Goal: Transaction & Acquisition: Purchase product/service

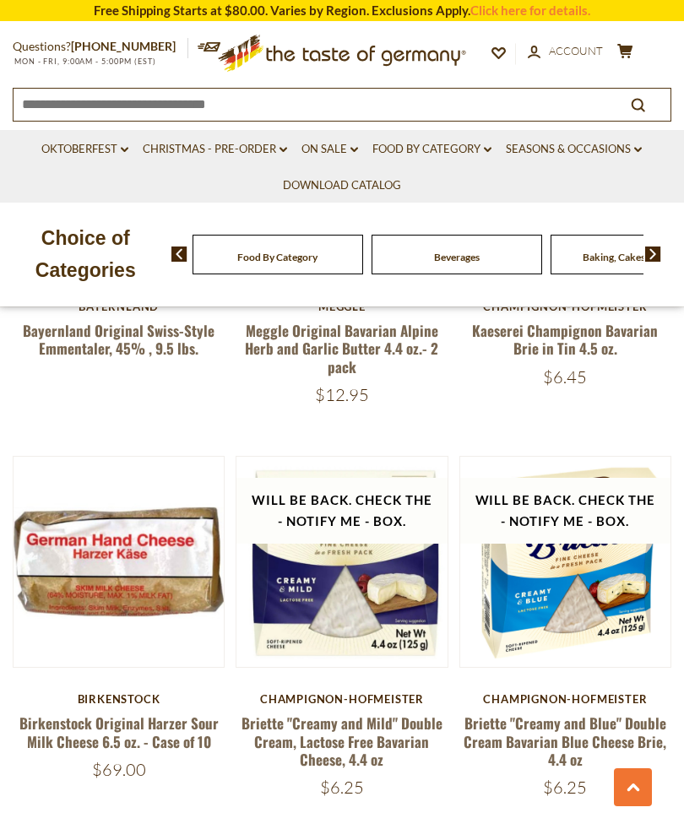
scroll to position [1737, 0]
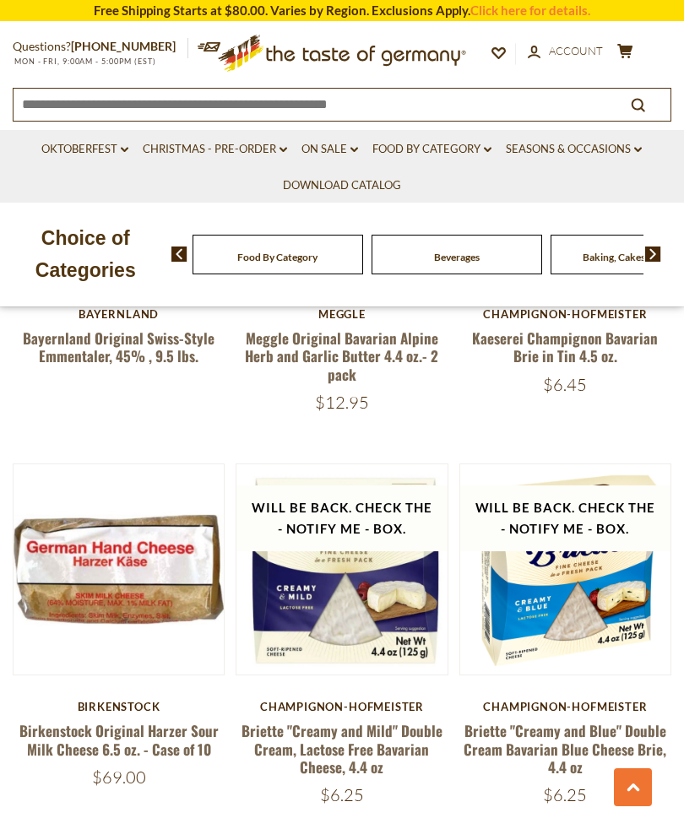
click at [495, 791] on div "$6.25" at bounding box center [565, 795] width 212 height 21
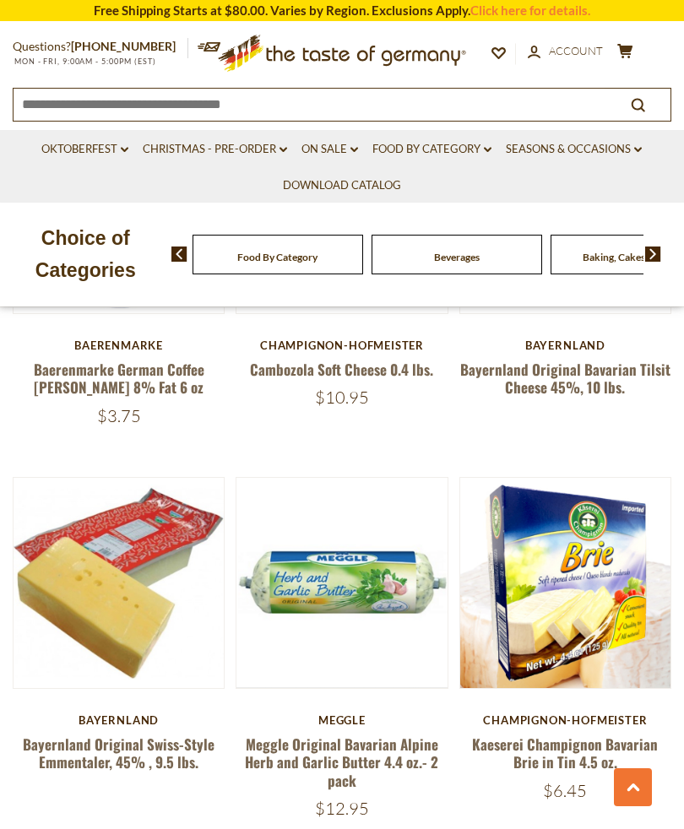
scroll to position [1331, 0]
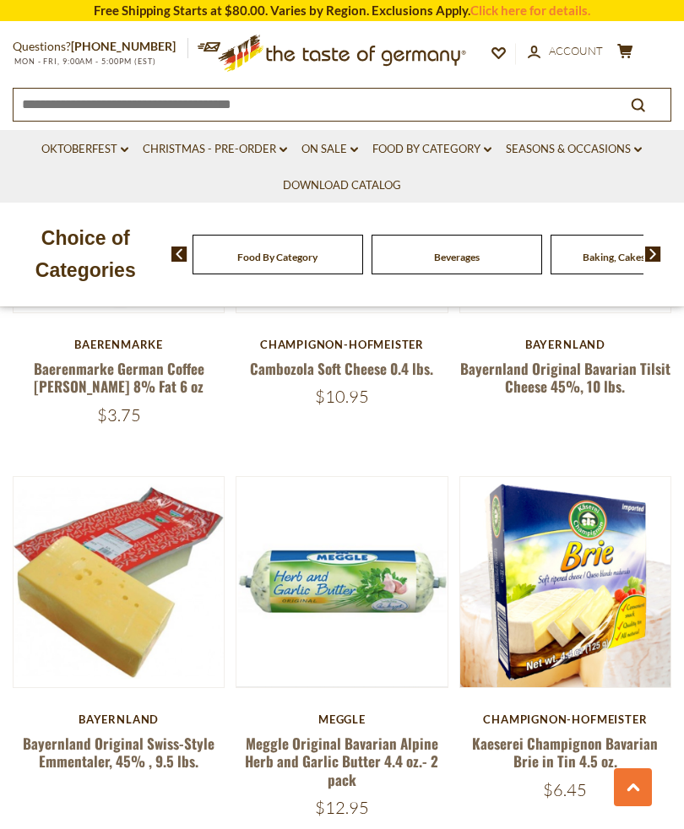
click at [122, 329] on button "Quick View" at bounding box center [119, 310] width 114 height 38
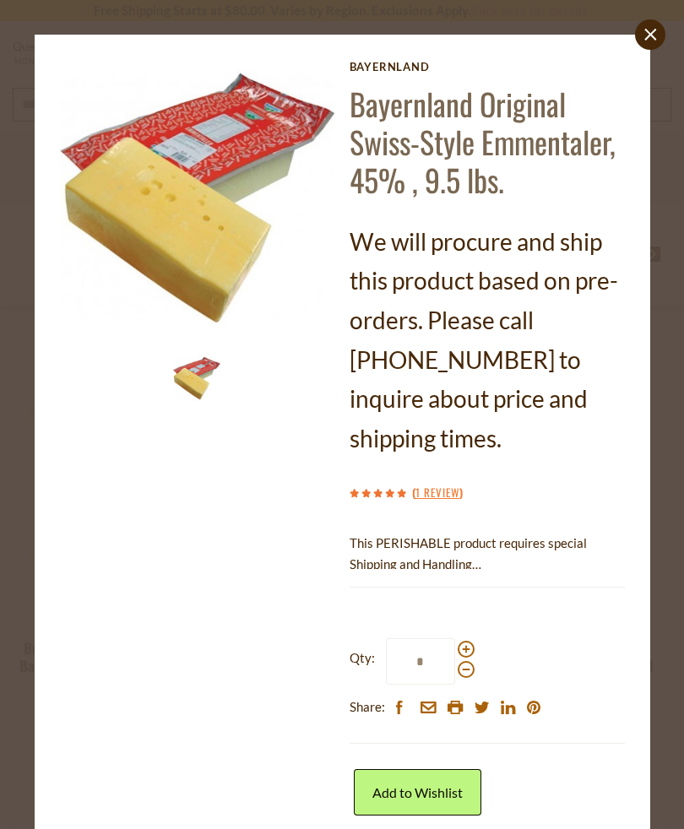
scroll to position [657, 0]
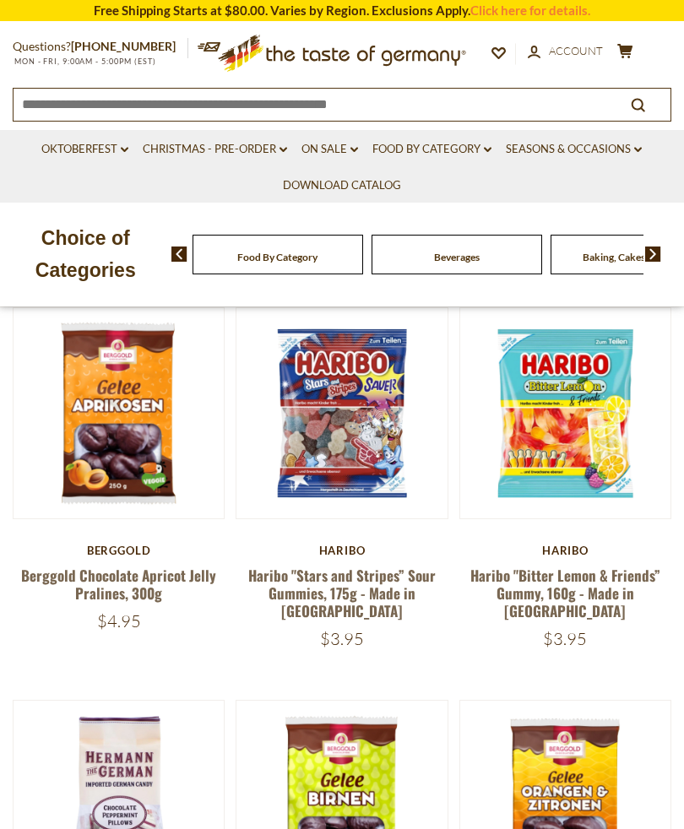
scroll to position [367, 0]
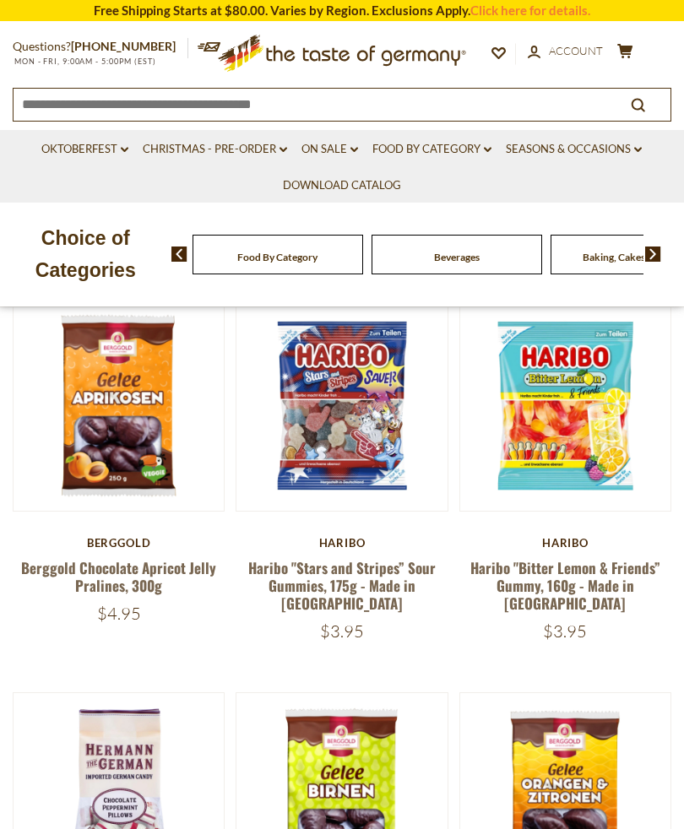
click at [122, 546] on button "Quick View" at bounding box center [119, 527] width 114 height 38
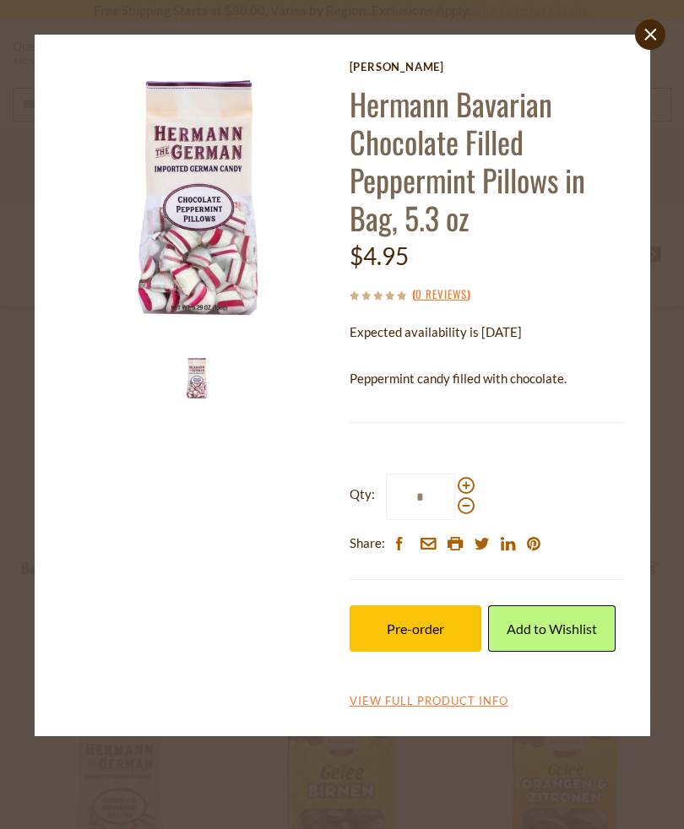
click at [633, 52] on section "Hermann Hermann Bavarian Chocolate Filled Peppermint Pillows in Bag, 5.3 oz $4.…" at bounding box center [342, 385] width 590 height 677
click at [671, 31] on div "close Hermann Hermann Bavarian Chocolate Filled Peppermint Pillows in Bag, 5.3 …" at bounding box center [342, 414] width 684 height 829
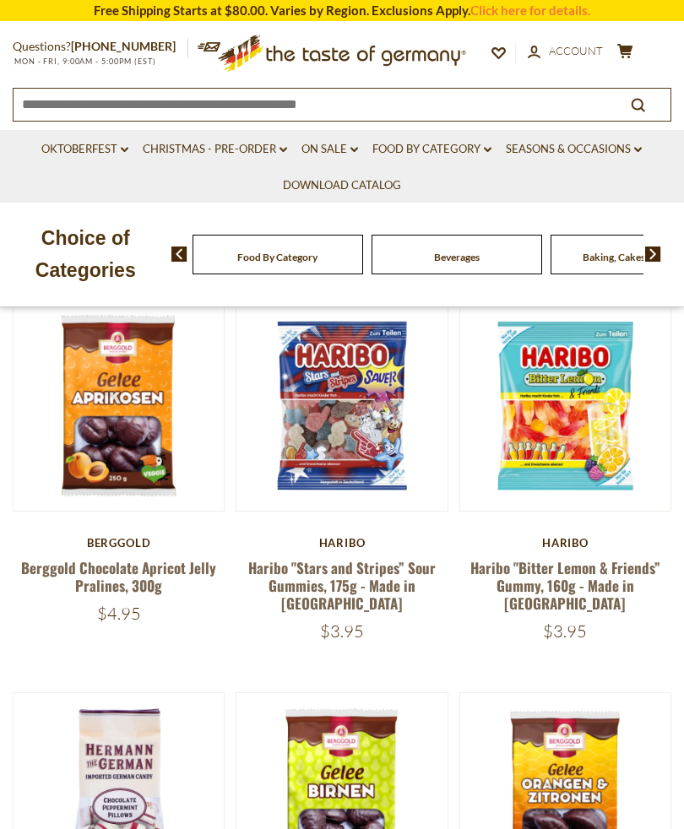
click at [110, 154] on button "Quick View" at bounding box center [119, 135] width 114 height 38
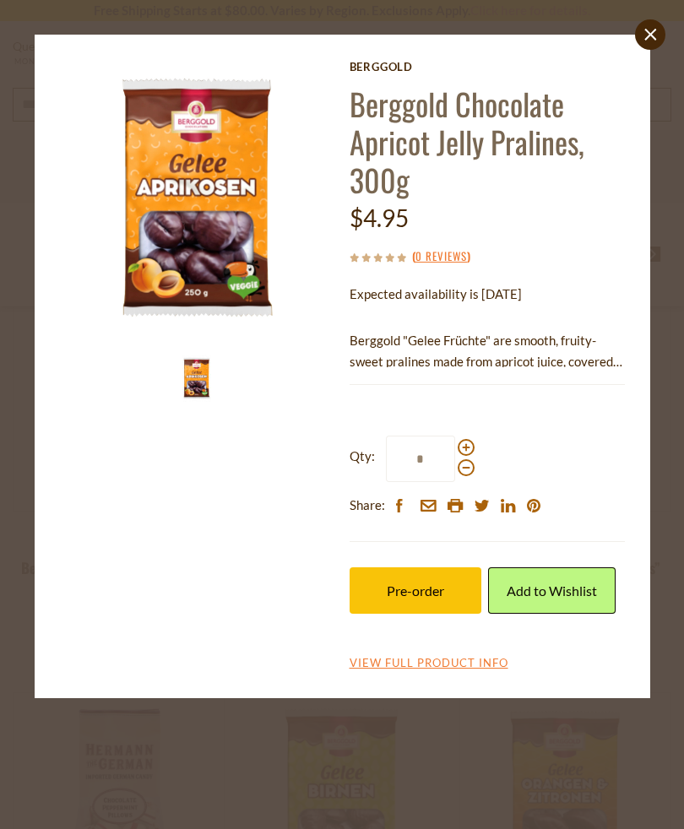
click at [458, 448] on span at bounding box center [466, 447] width 17 height 17
click at [455, 448] on input "*" at bounding box center [420, 459] width 69 height 46
type input "*"
click at [653, 28] on icon "close" at bounding box center [650, 34] width 13 height 13
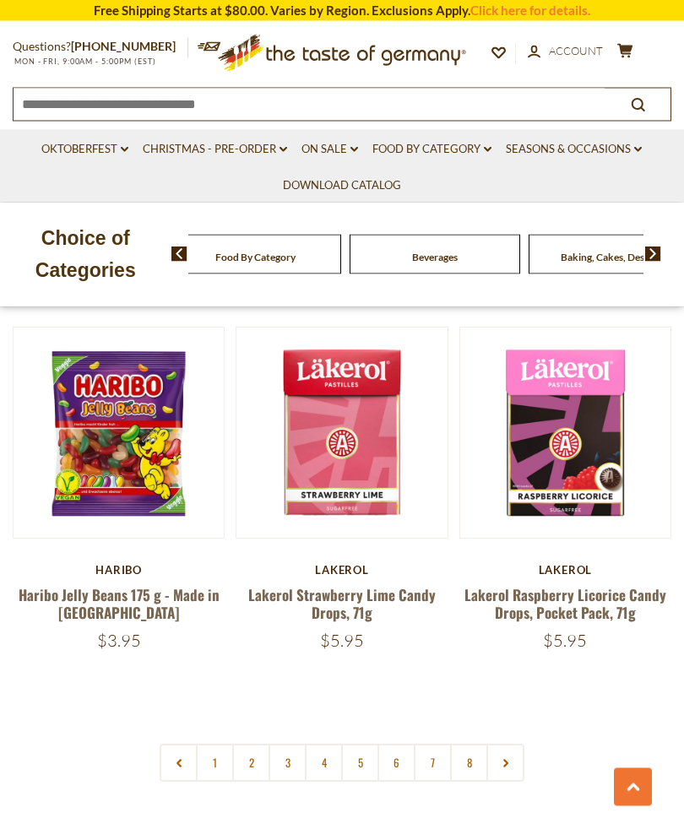
scroll to position [4802, 0]
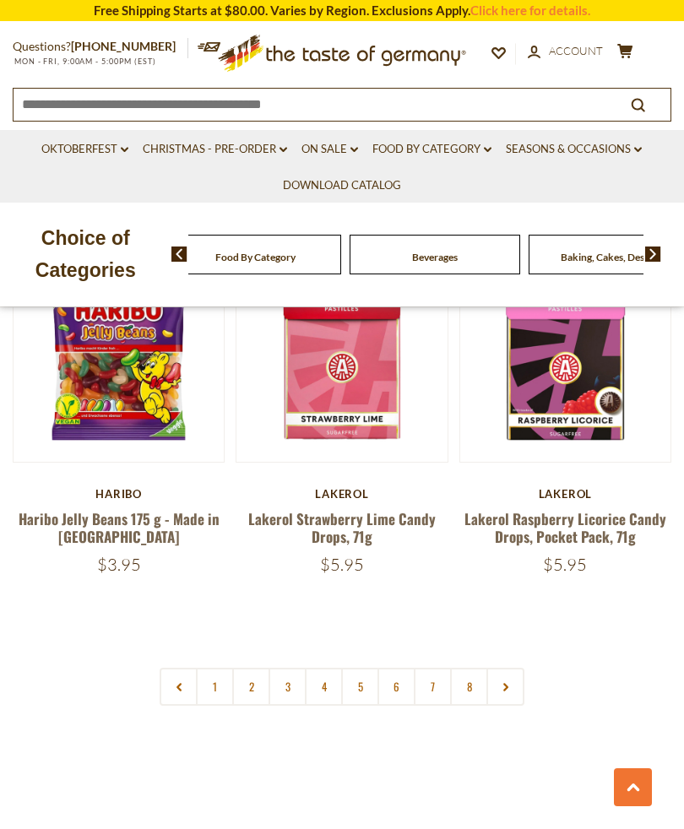
click at [248, 668] on link "2" at bounding box center [251, 687] width 38 height 38
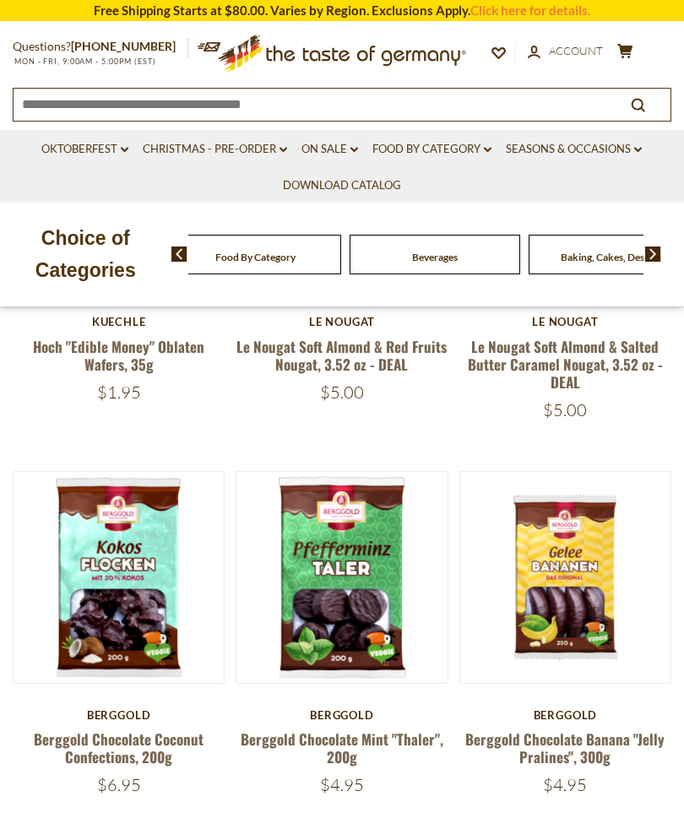
scroll to position [579, 0]
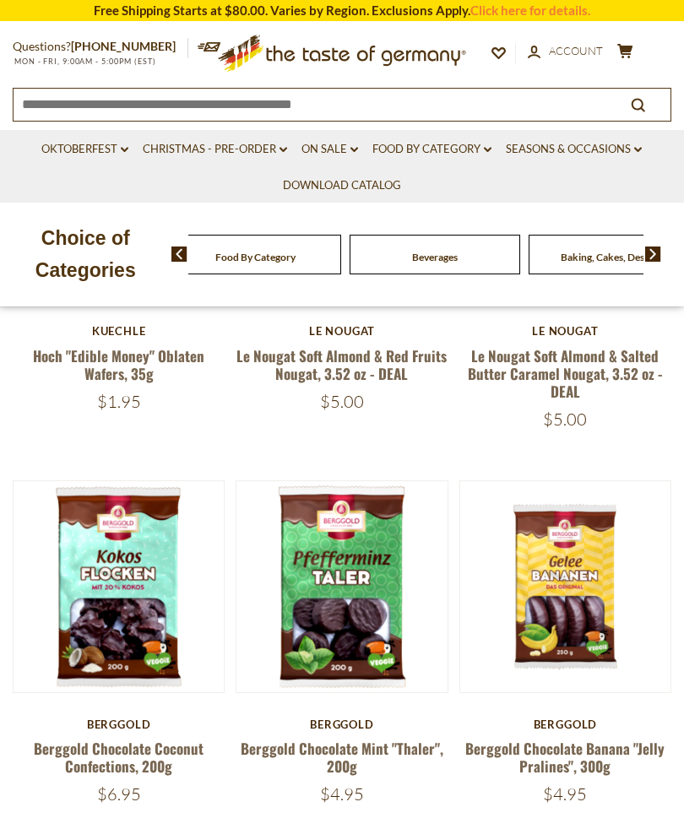
click at [359, 334] on button "Quick View" at bounding box center [342, 315] width 114 height 38
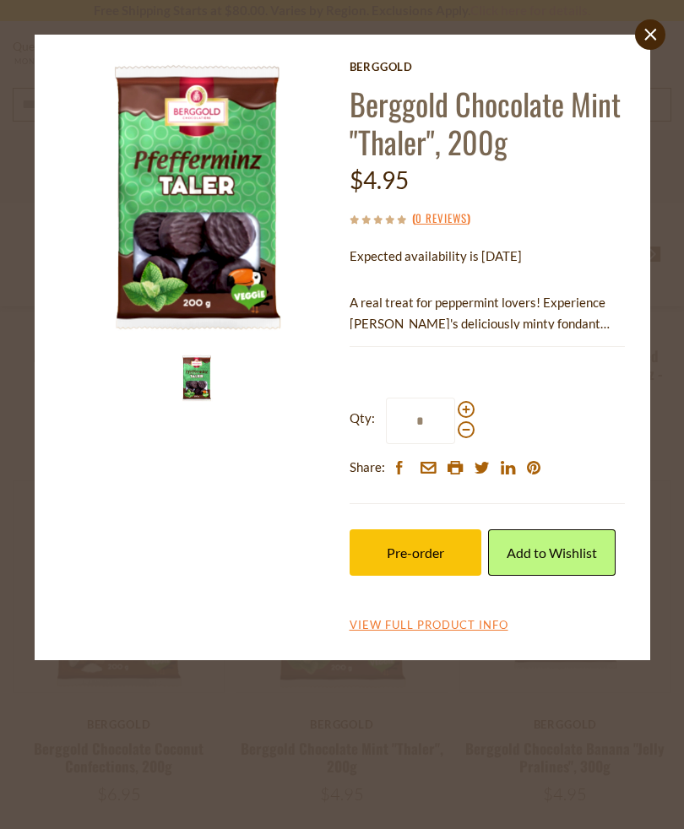
click at [415, 551] on span "Pre-order" at bounding box center [415, 553] width 57 height 16
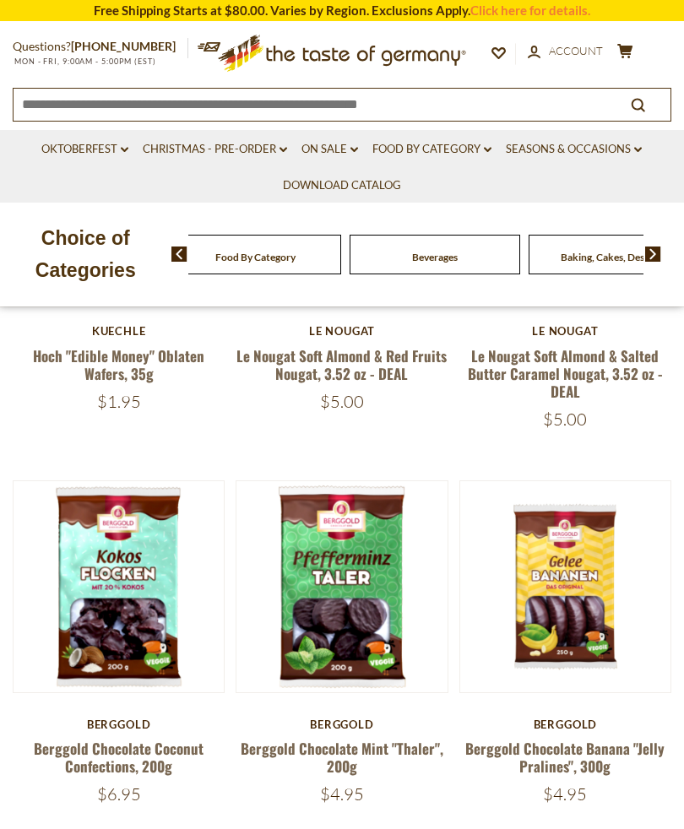
click at [580, 334] on button "Quick View" at bounding box center [565, 315] width 114 height 38
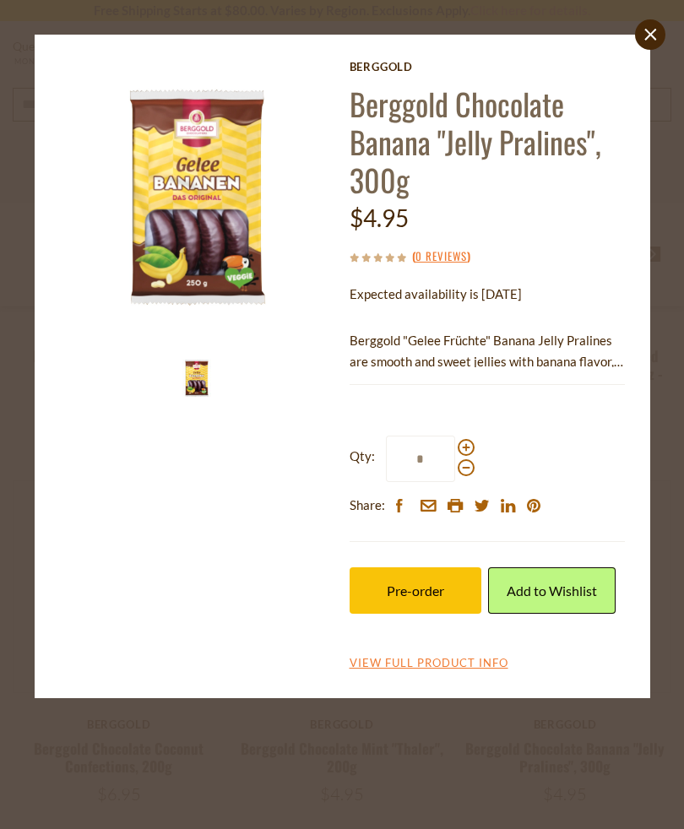
click at [449, 584] on button "Pre-order" at bounding box center [416, 591] width 132 height 46
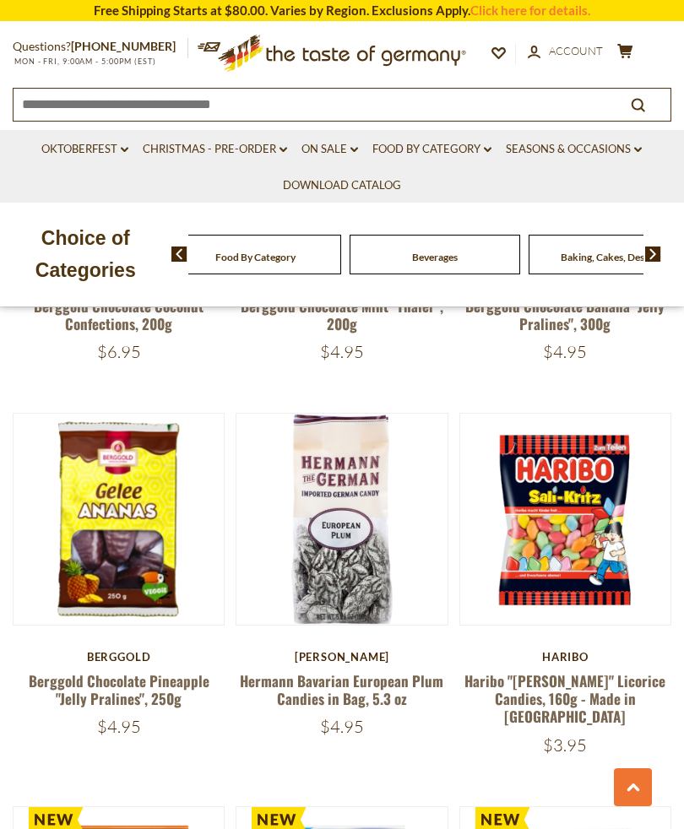
scroll to position [1024, 0]
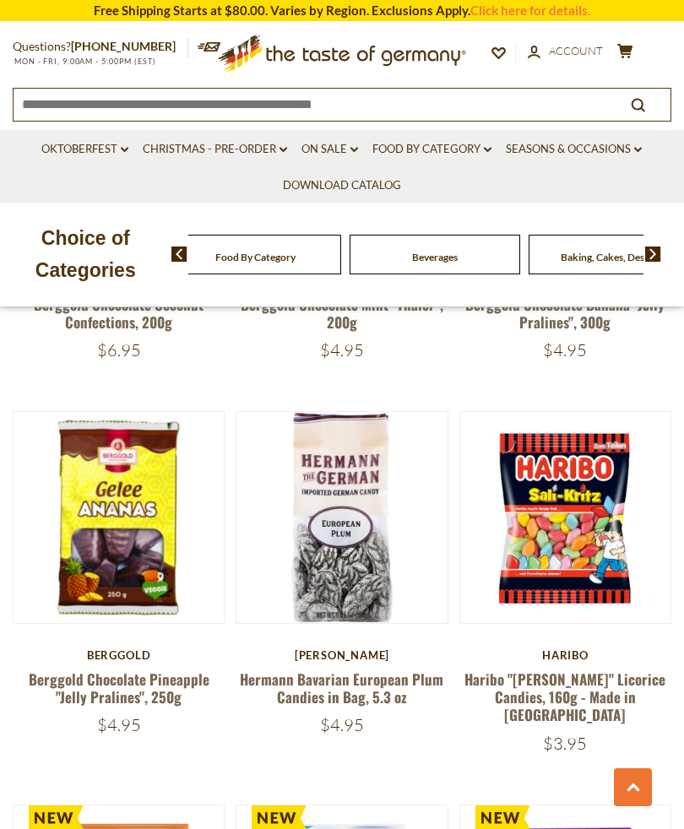
click at [123, 265] on button "Quick View" at bounding box center [119, 246] width 114 height 38
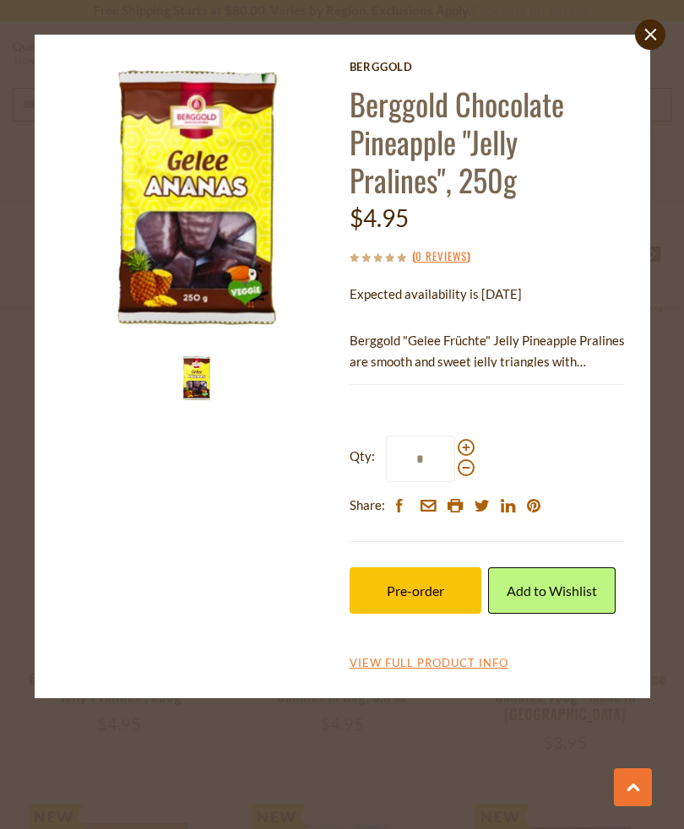
scroll to position [1018, 0]
click at [443, 590] on span "Pre-order" at bounding box center [415, 591] width 57 height 16
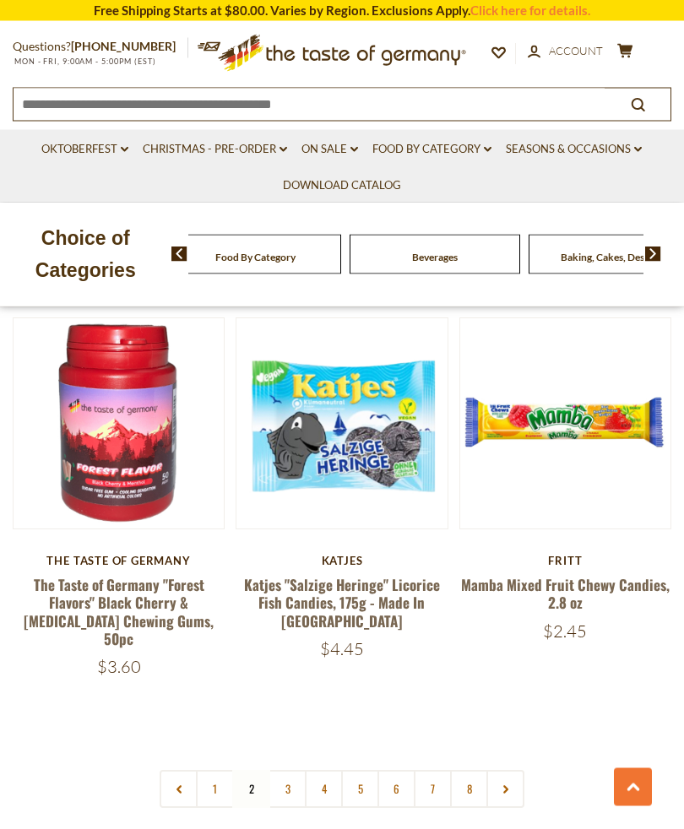
scroll to position [4637, 0]
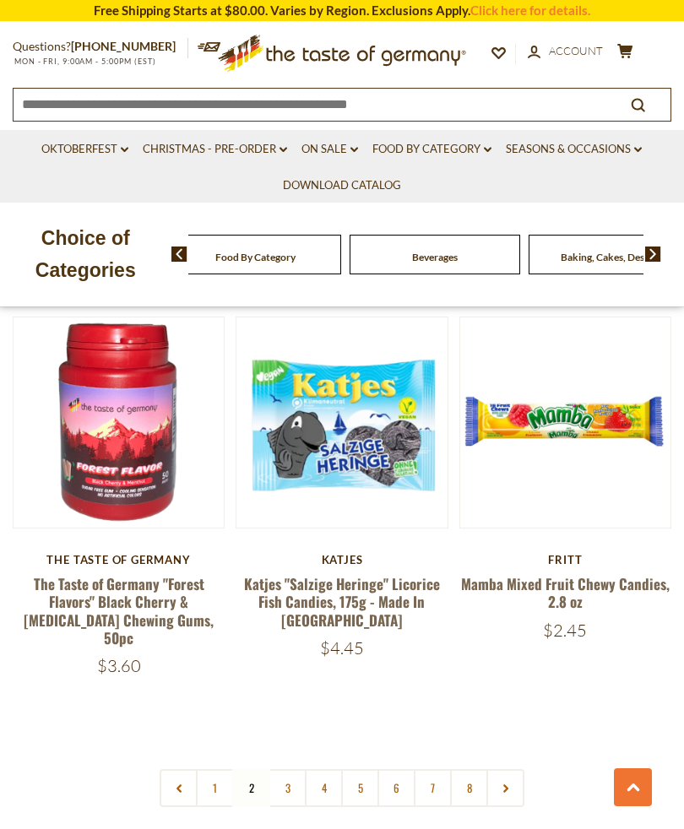
click at [277, 769] on link "3" at bounding box center [288, 788] width 38 height 38
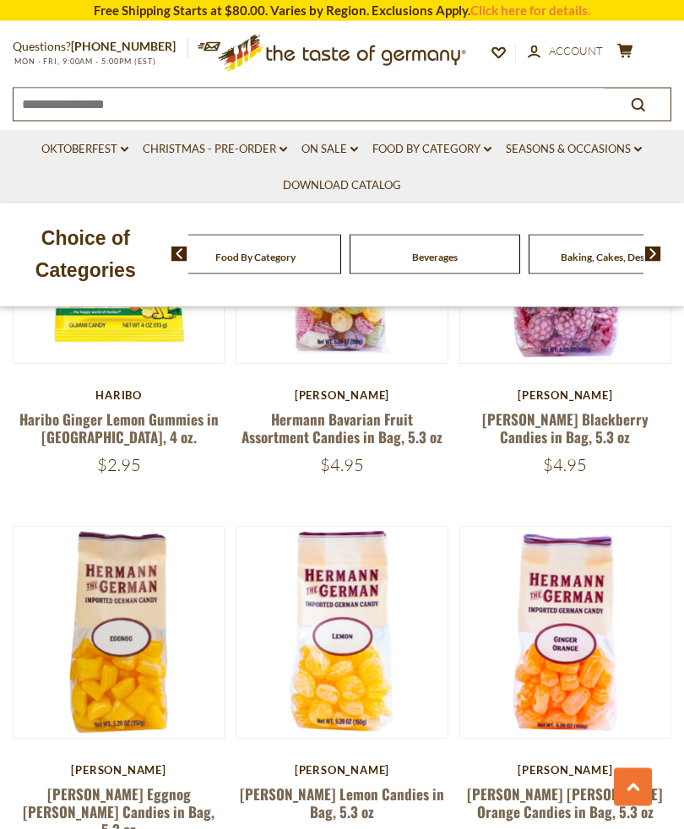
scroll to position [1655, 0]
click at [121, 380] on button "Quick View" at bounding box center [119, 361] width 114 height 38
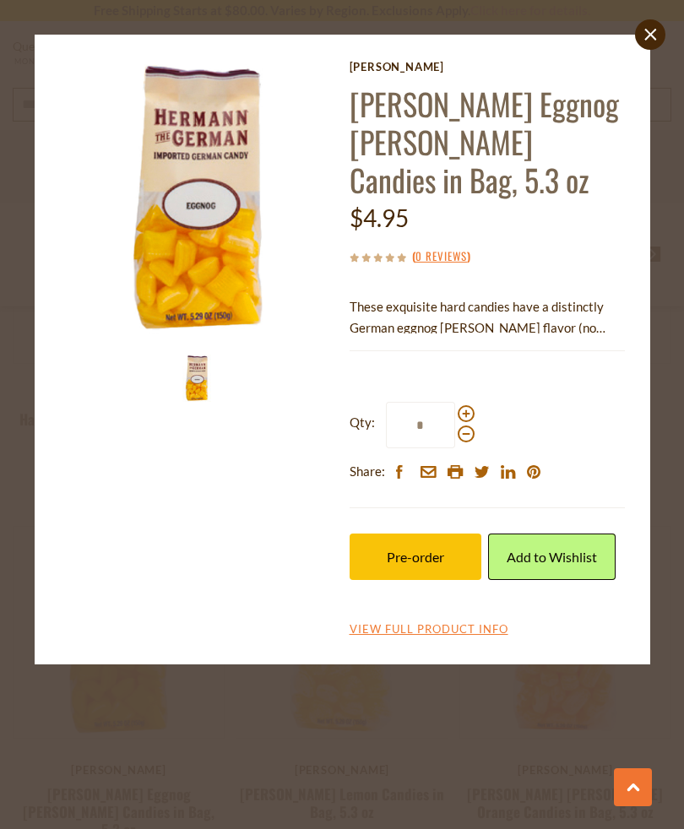
click at [661, 42] on link "close" at bounding box center [650, 34] width 30 height 30
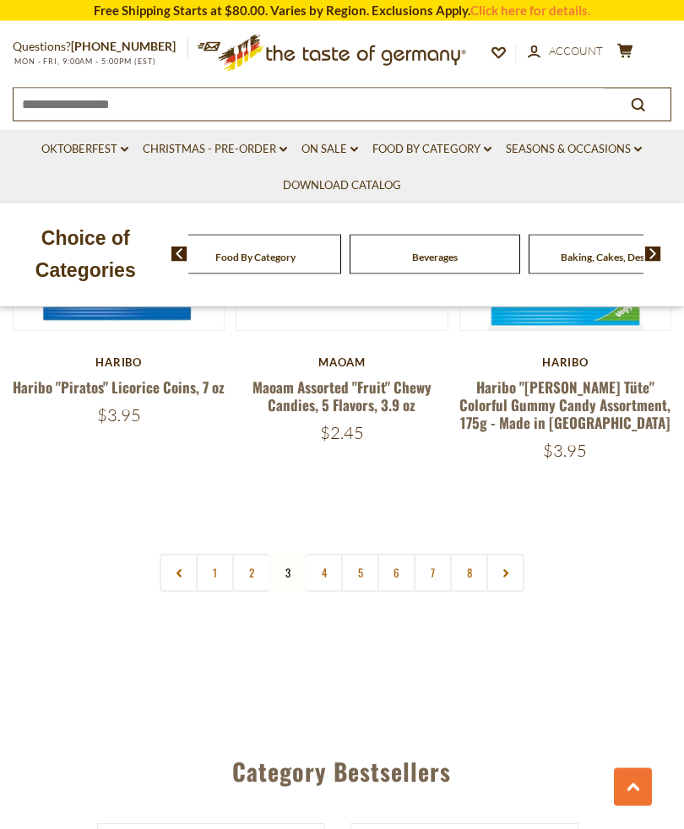
scroll to position [4810, 0]
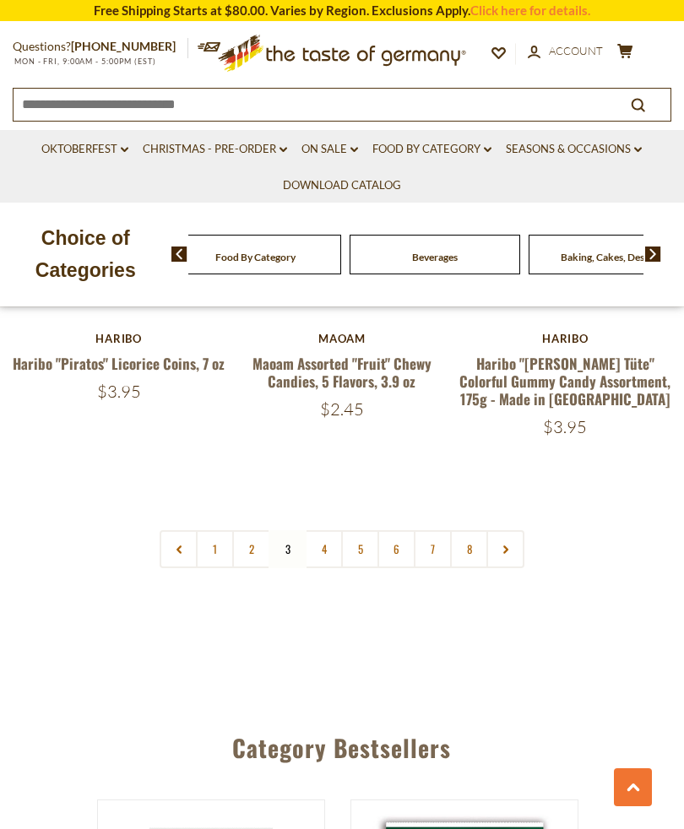
click at [322, 530] on link "4" at bounding box center [324, 549] width 38 height 38
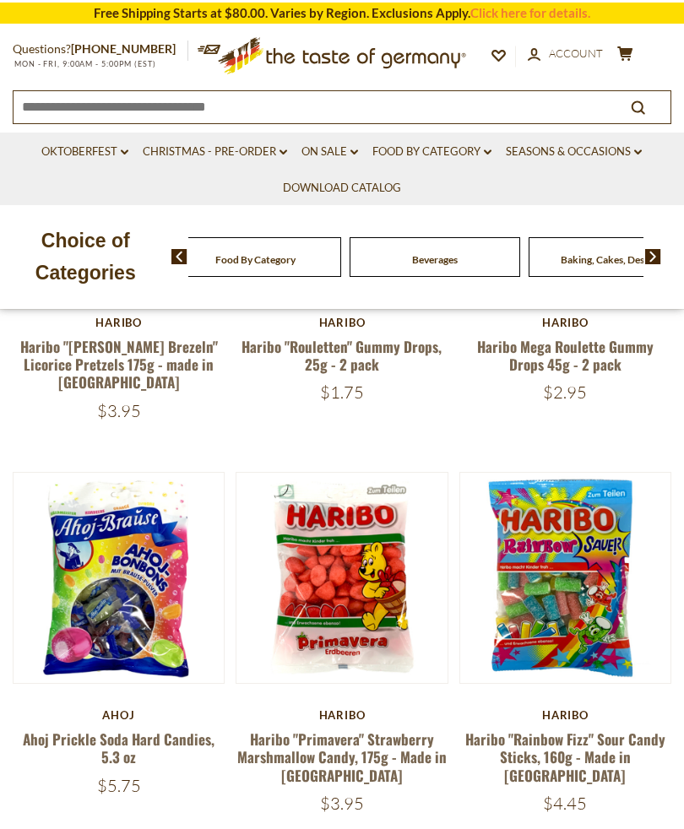
scroll to position [585, 0]
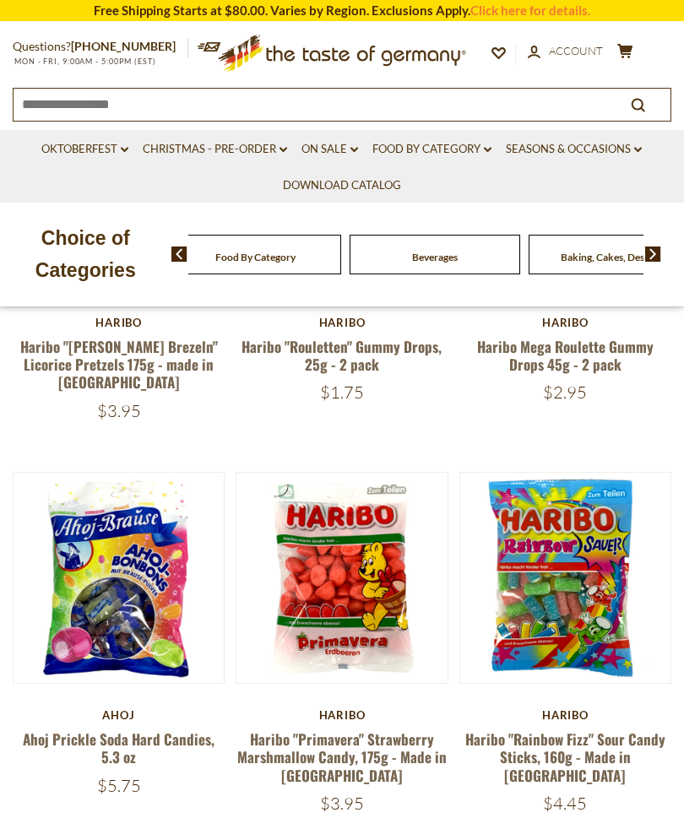
click at [366, 325] on button "Quick View" at bounding box center [342, 306] width 114 height 38
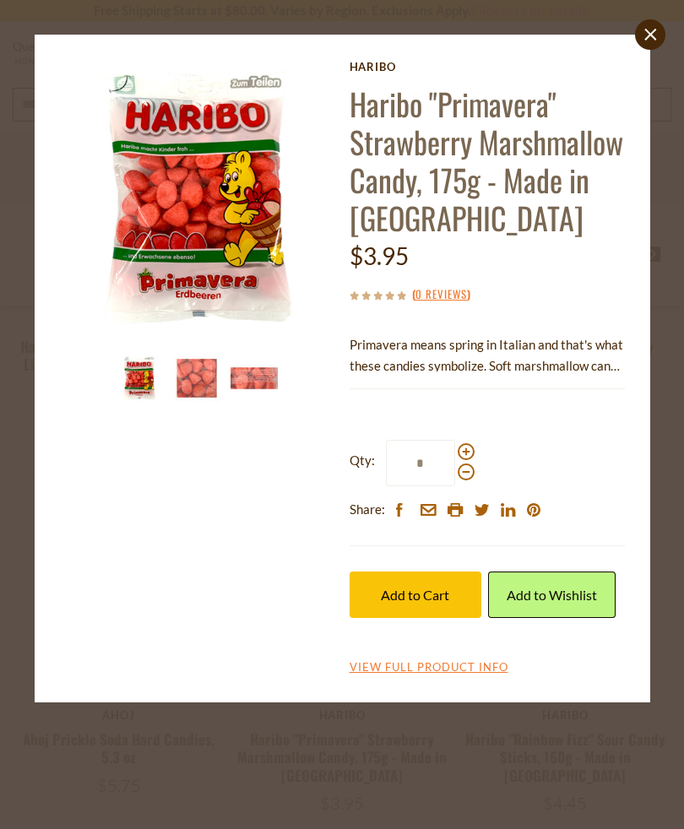
click at [469, 448] on span at bounding box center [466, 451] width 17 height 17
click at [455, 448] on input "*" at bounding box center [420, 463] width 69 height 46
type input "*"
click at [423, 587] on span "Add to Cart" at bounding box center [415, 595] width 68 height 16
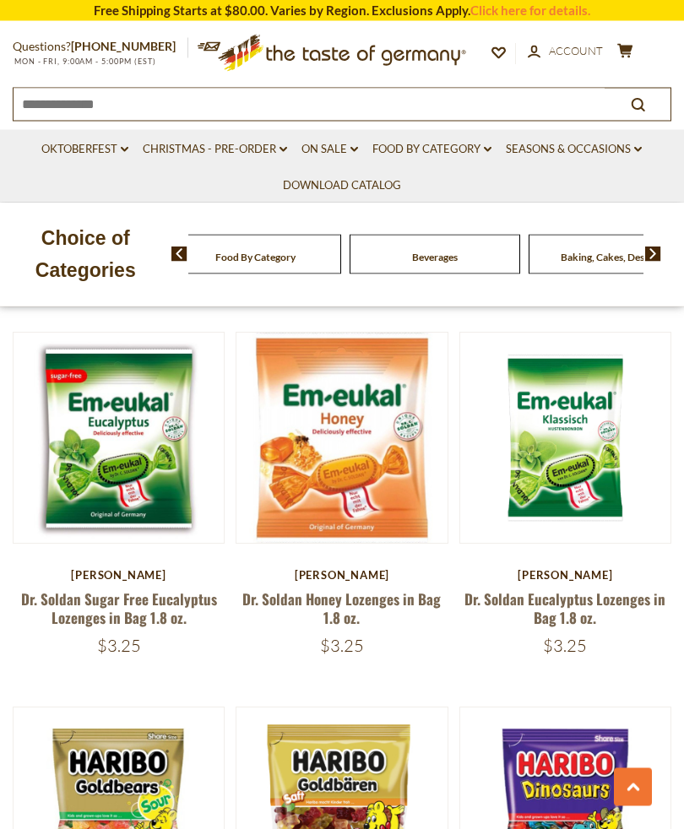
scroll to position [3857, 0]
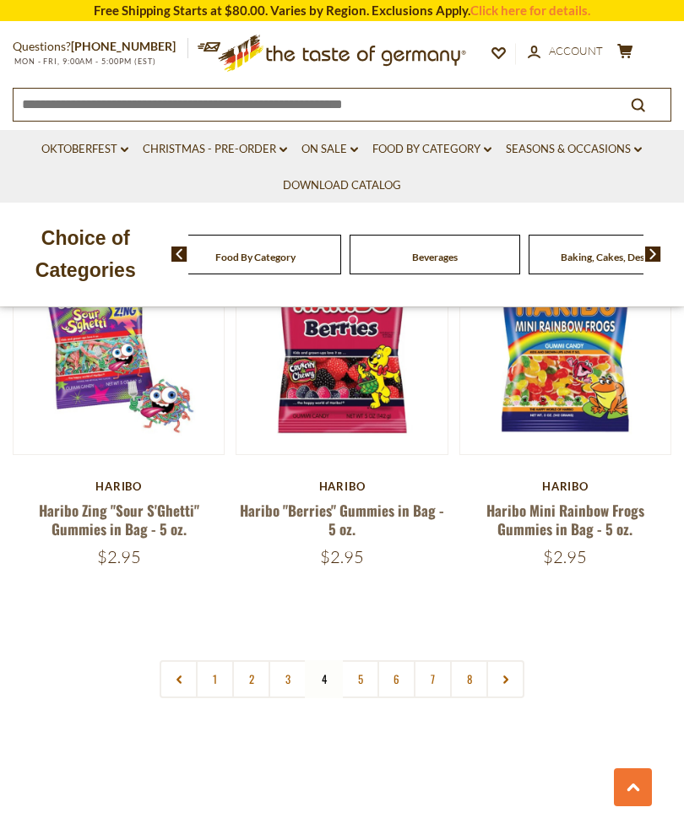
click at [359, 660] on link "5" at bounding box center [360, 679] width 38 height 38
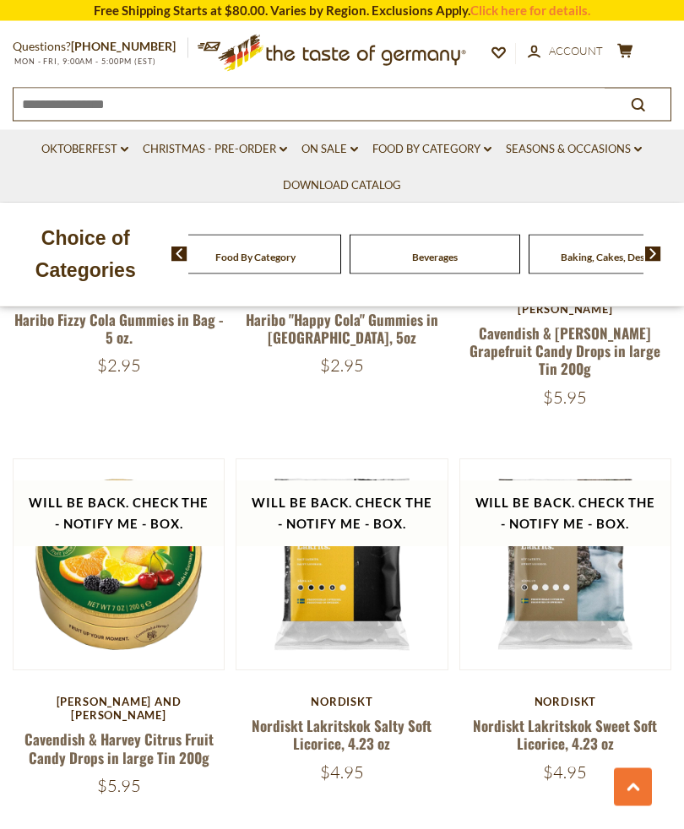
scroll to position [2578, 0]
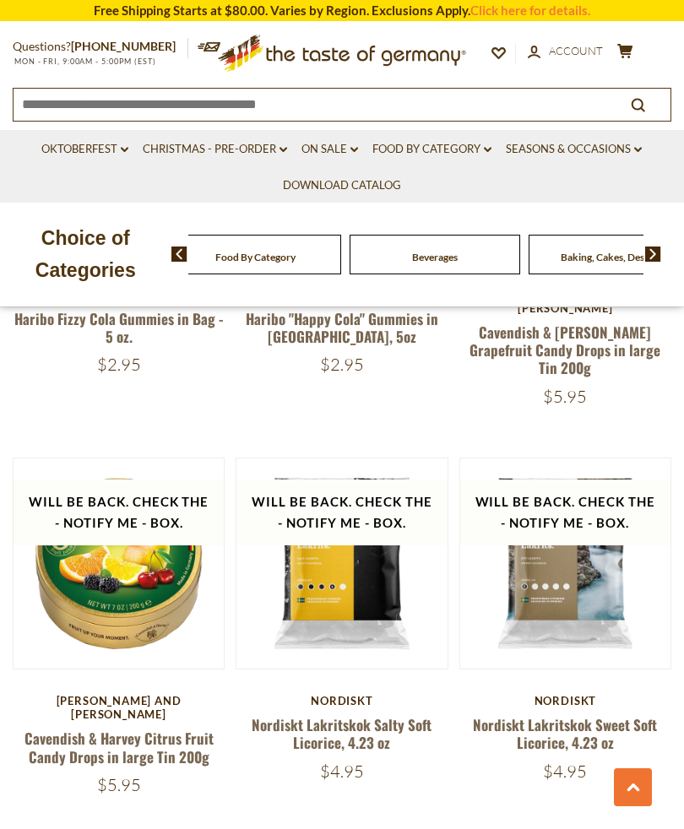
click at [458, 707] on div "Quick View Haribo Haribo "Quaxi Froeschli" Frog Gummies in Bag, 175g - Made in …" at bounding box center [342, 448] width 659 height 4724
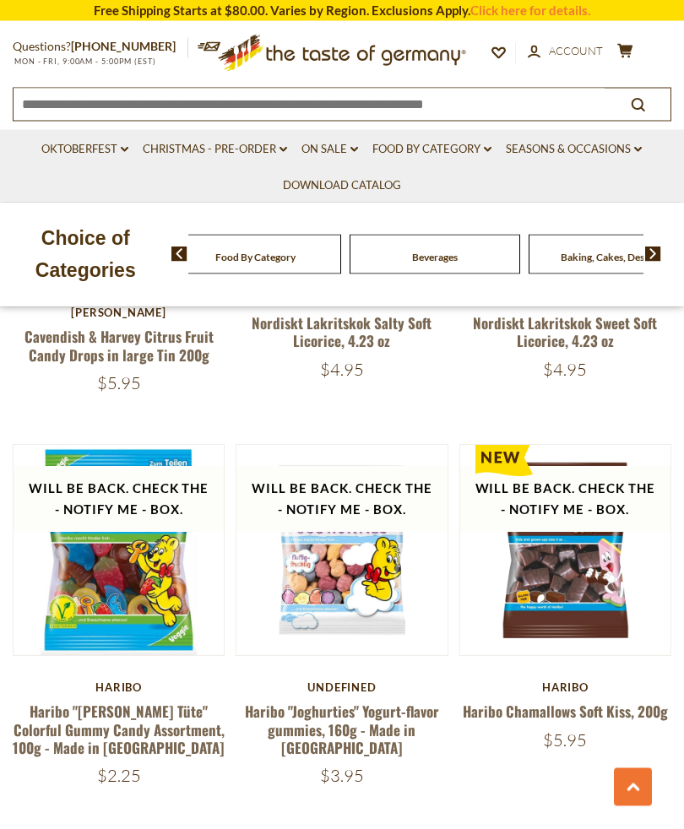
scroll to position [2977, 0]
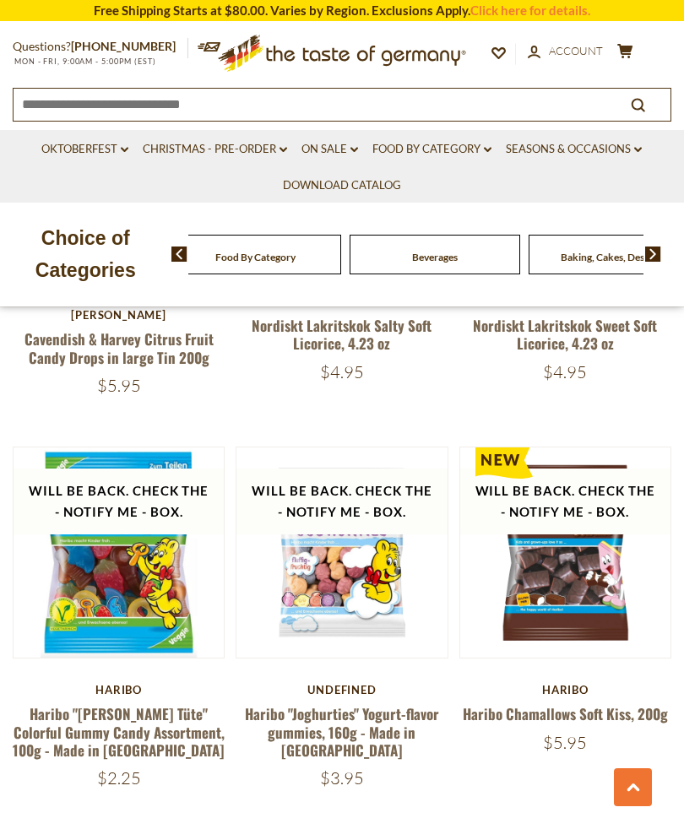
click at [341, 262] on div "Breads" at bounding box center [256, 255] width 171 height 40
click at [650, 293] on div "Choice of Categories Food By Category Beverages Baking, Cakes, Desserts Breads …" at bounding box center [342, 255] width 684 height 104
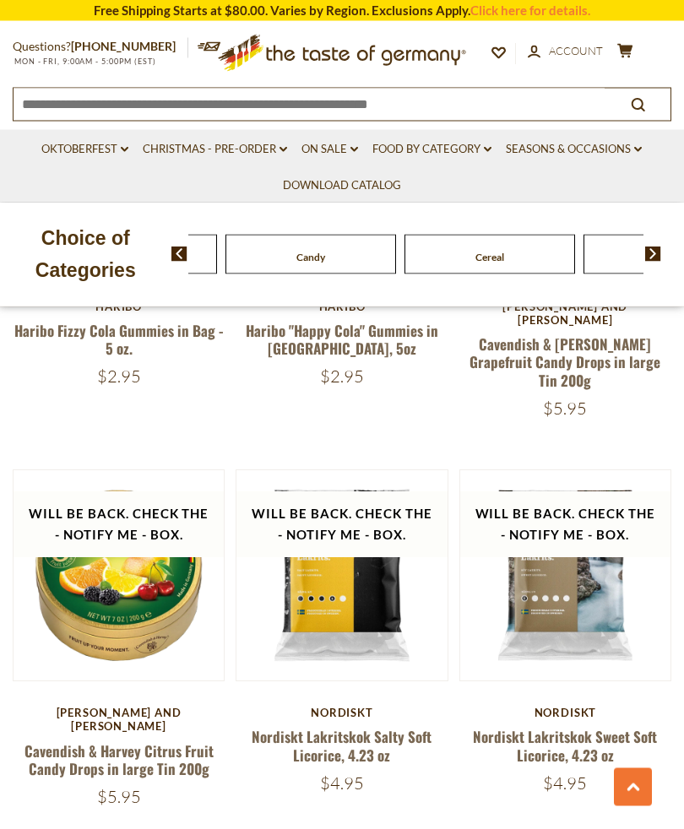
scroll to position [2533, 0]
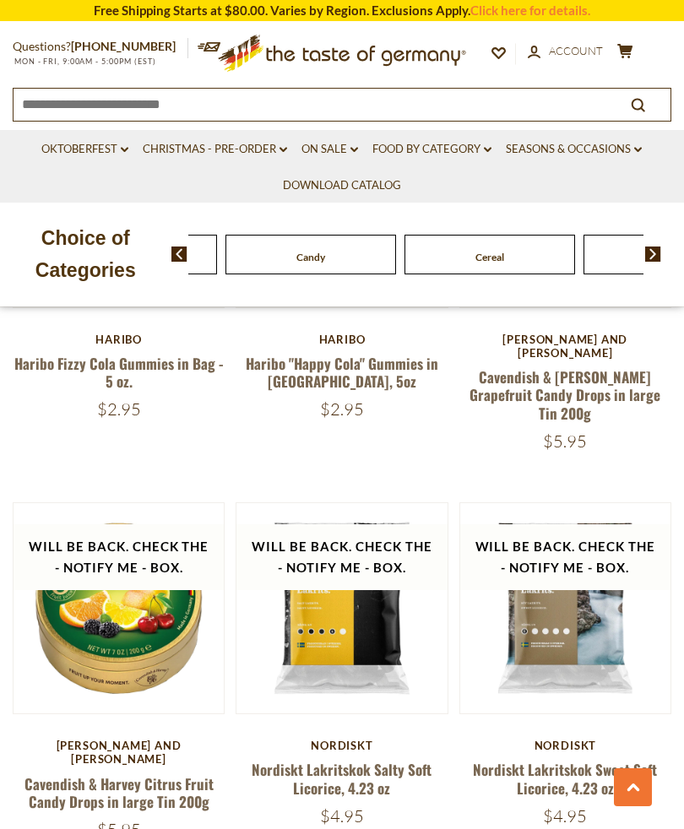
click at [657, 252] on img at bounding box center [653, 254] width 16 height 15
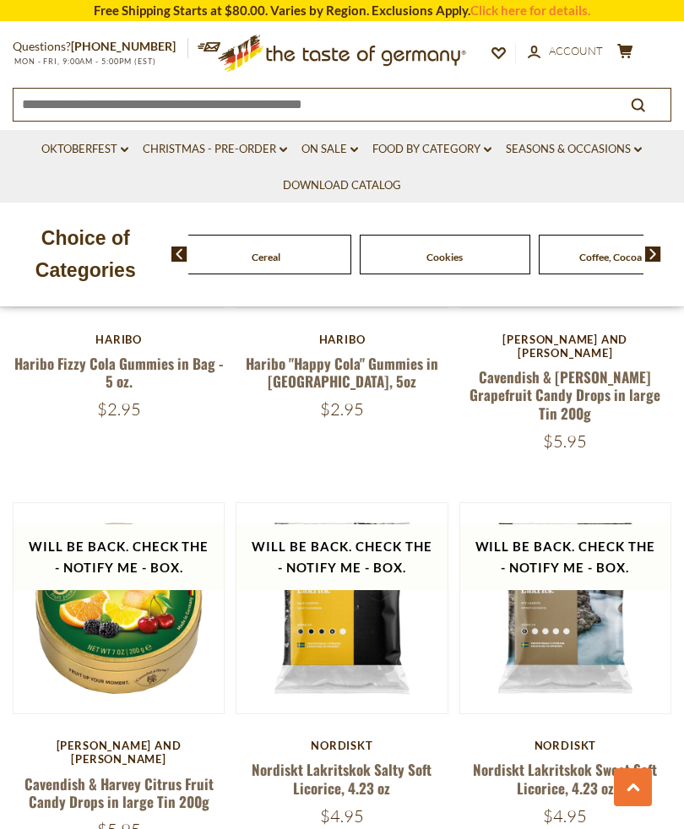
click at [652, 258] on img at bounding box center [653, 254] width 16 height 15
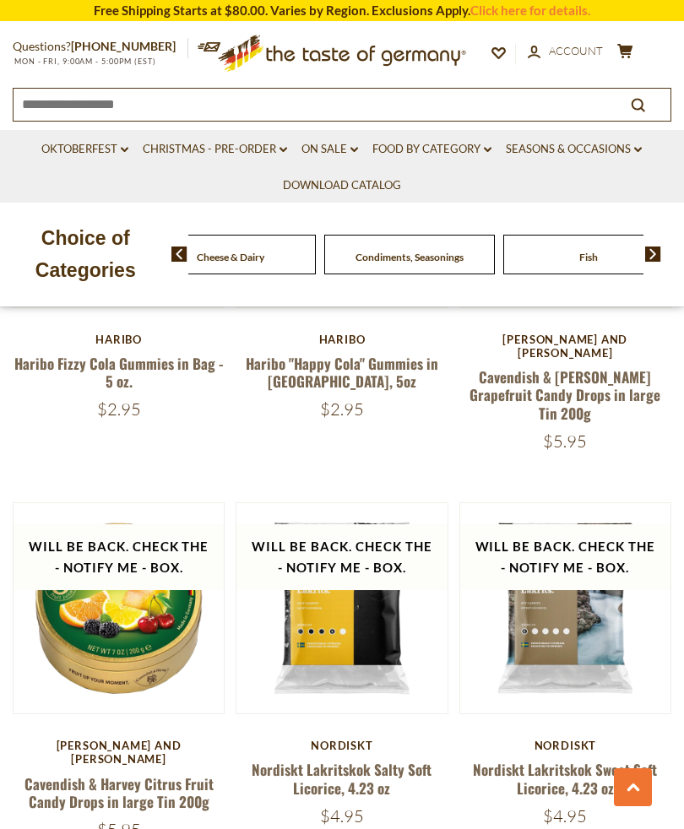
click at [608, 260] on div "Food By Category Beverages Baking, Cakes, Desserts Breads Candy Cereal Cookies …" at bounding box center [231, 255] width 3402 height 40
click at [224, 155] on link "Christmas - PRE-ORDER dropdown_arrow" at bounding box center [215, 149] width 144 height 19
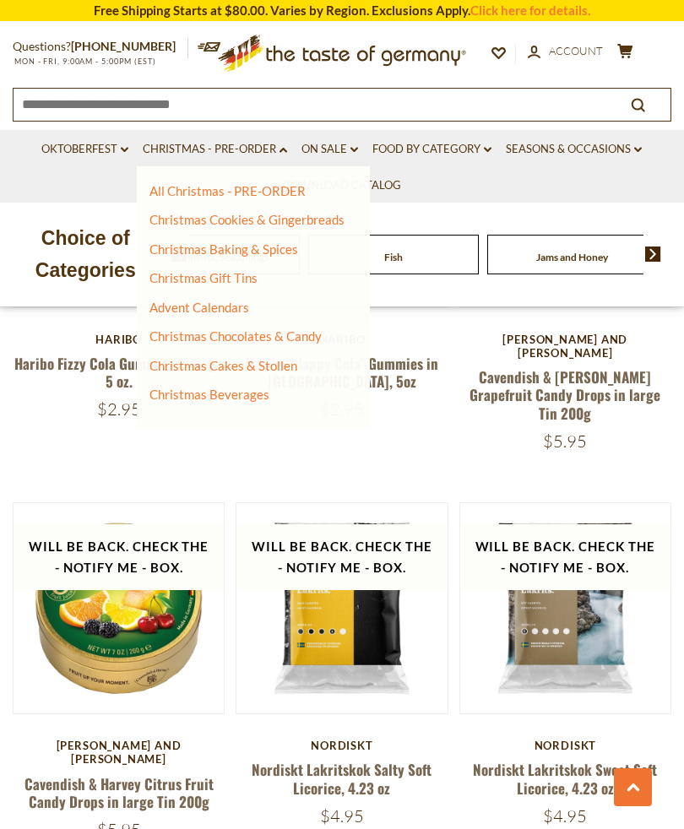
click at [261, 208] on ul "All Christmas - PRE-ORDER Christmas Cookies & Gingerbreads Christmas Baking & S…" at bounding box center [246, 293] width 195 height 220
click at [272, 184] on link "All Christmas - PRE-ORDER" at bounding box center [227, 190] width 156 height 15
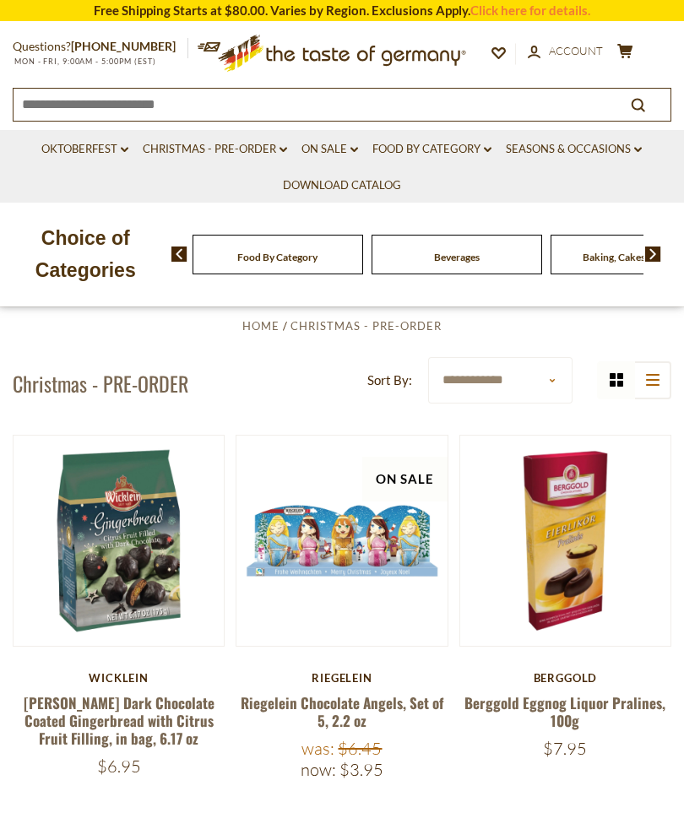
scroll to position [236, 0]
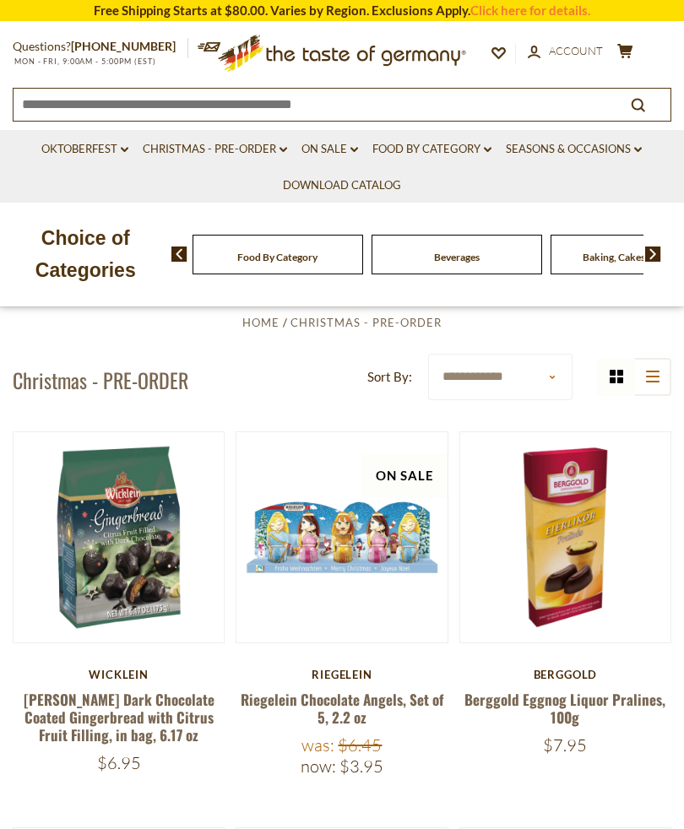
click at [155, 624] on link at bounding box center [118, 537] width 177 height 177
click at [140, 512] on link at bounding box center [118, 537] width 177 height 177
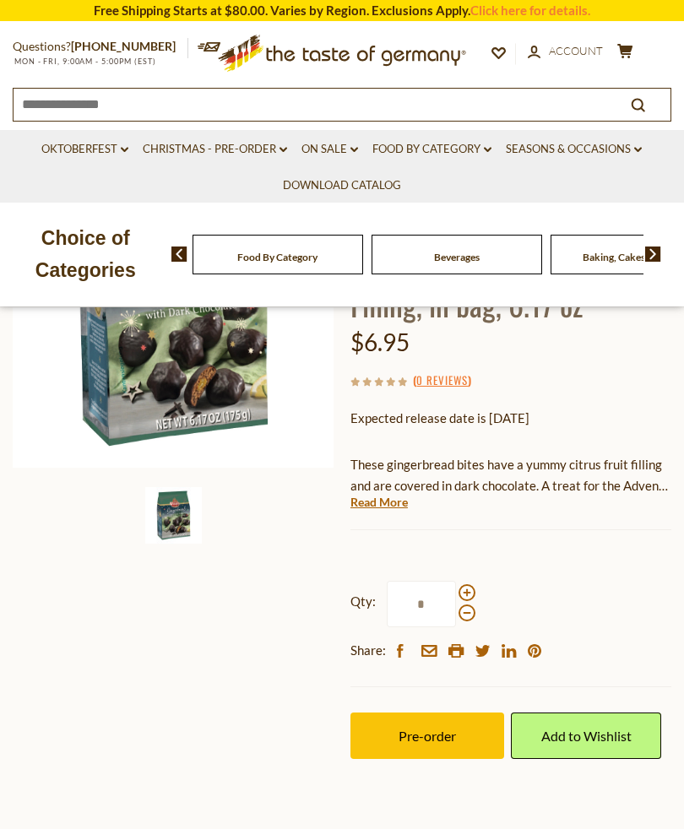
scroll to position [275, 0]
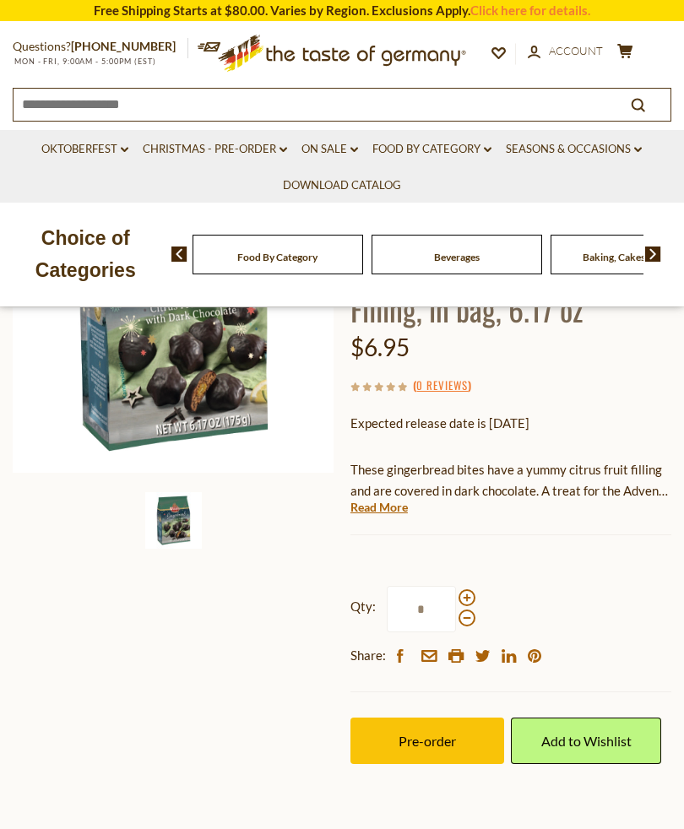
click at [454, 595] on input "*" at bounding box center [421, 609] width 69 height 46
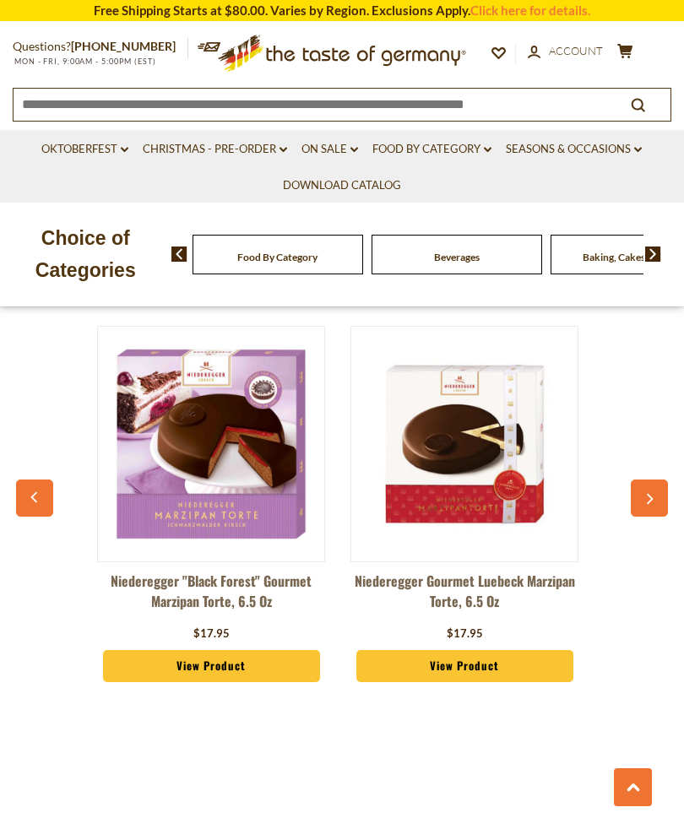
scroll to position [1320, 0]
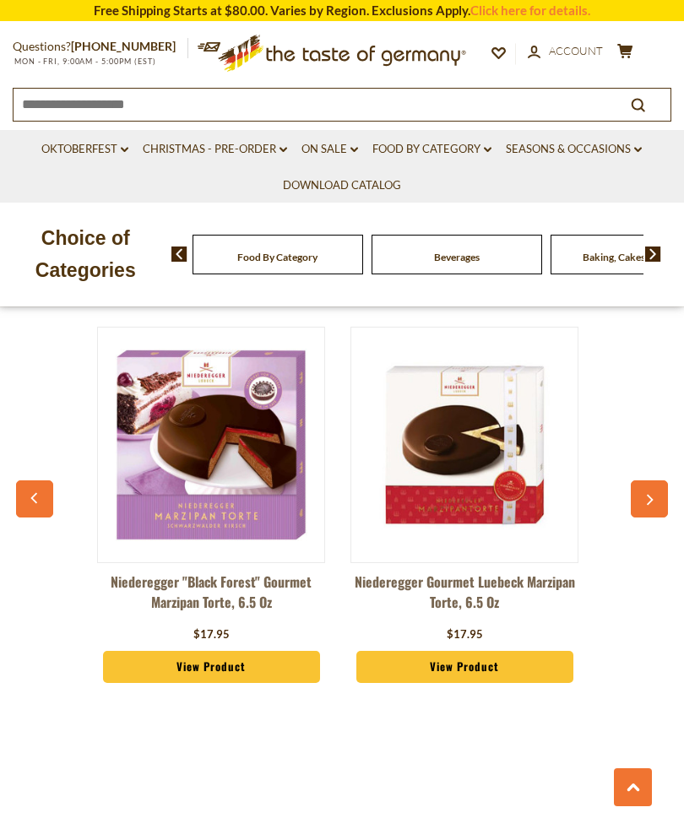
click at [217, 153] on link "Christmas - PRE-ORDER dropdown_arrow" at bounding box center [215, 149] width 144 height 19
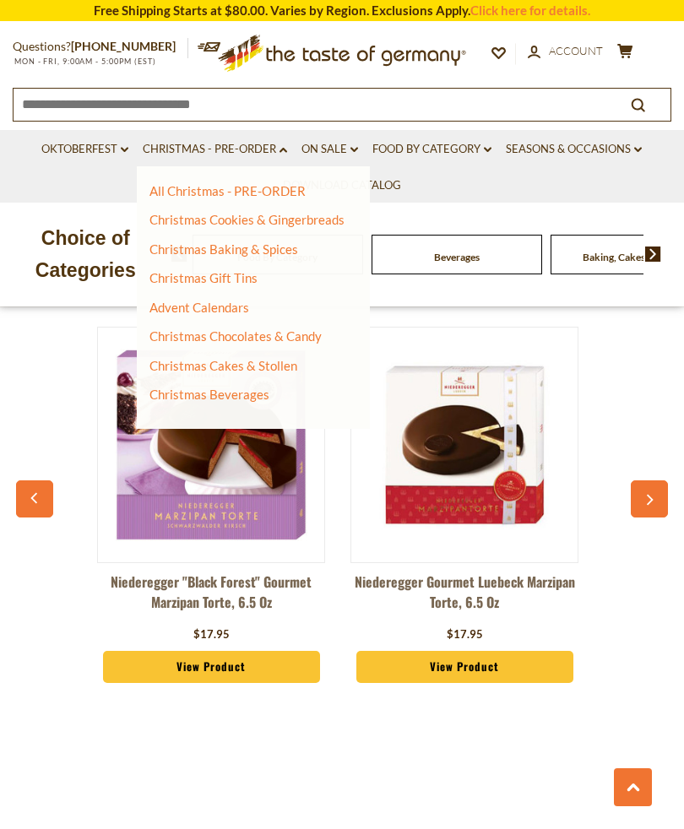
click at [215, 421] on div "All Christmas - PRE-ORDER Christmas Cookies & Gingerbreads Christmas Baking & S…" at bounding box center [253, 297] width 233 height 263
click at [227, 365] on link "Christmas Cakes & Stollen" at bounding box center [223, 365] width 148 height 15
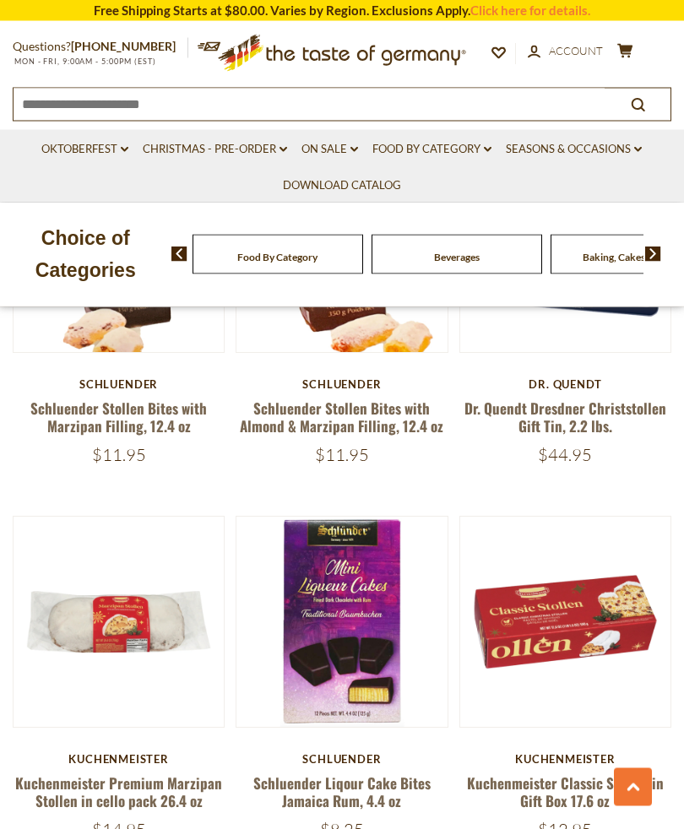
scroll to position [2081, 0]
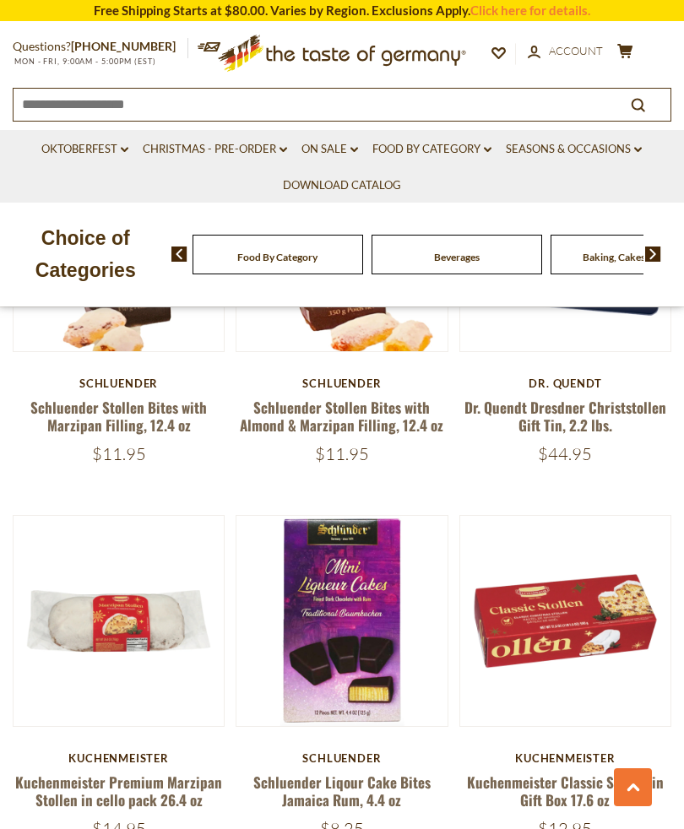
click at [427, 772] on link "Schluender Liqour Cake Bites Jamaica Rum, 4.4 oz" at bounding box center [341, 791] width 177 height 39
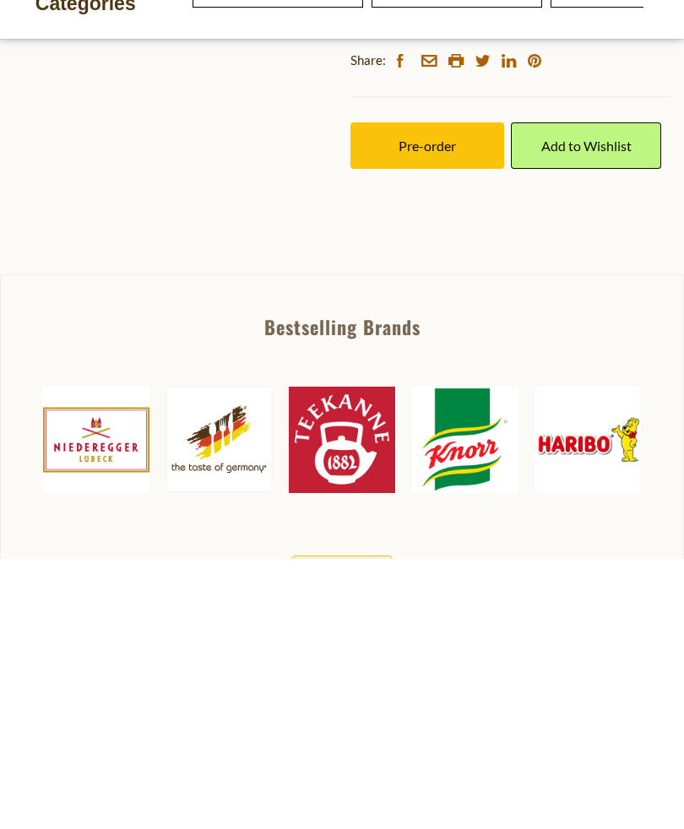
click at [469, 269] on span at bounding box center [467, 272] width 17 height 17
click at [456, 269] on input "*" at bounding box center [421, 284] width 69 height 46
click at [459, 295] on span at bounding box center [467, 293] width 17 height 17
click at [456, 295] on input "*" at bounding box center [421, 284] width 69 height 46
click at [470, 265] on span at bounding box center [467, 272] width 17 height 17
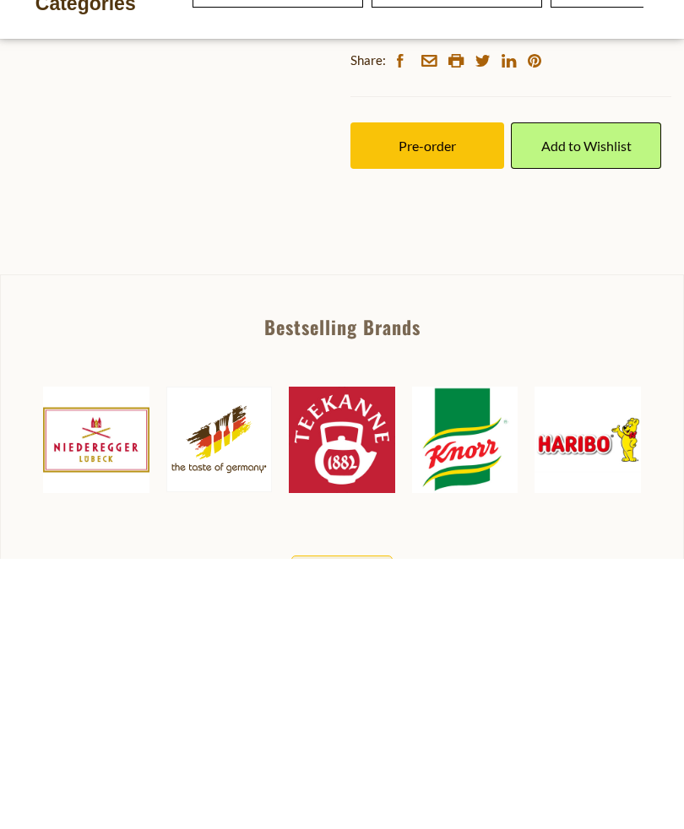
click at [456, 265] on input "*" at bounding box center [421, 284] width 69 height 46
type input "*"
click at [465, 403] on button "Pre-order" at bounding box center [428, 416] width 154 height 46
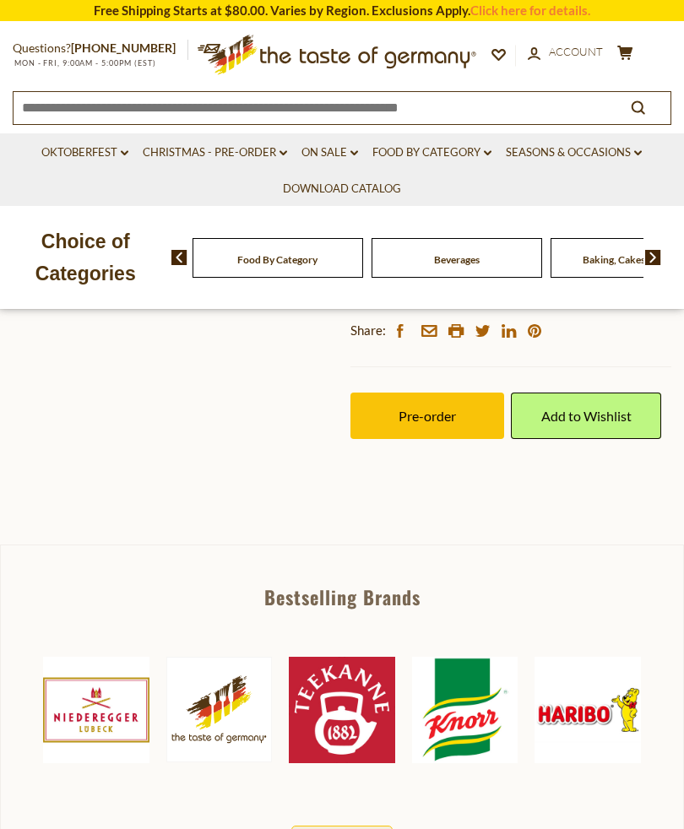
click at [444, 409] on span "Pre-order" at bounding box center [427, 416] width 57 height 16
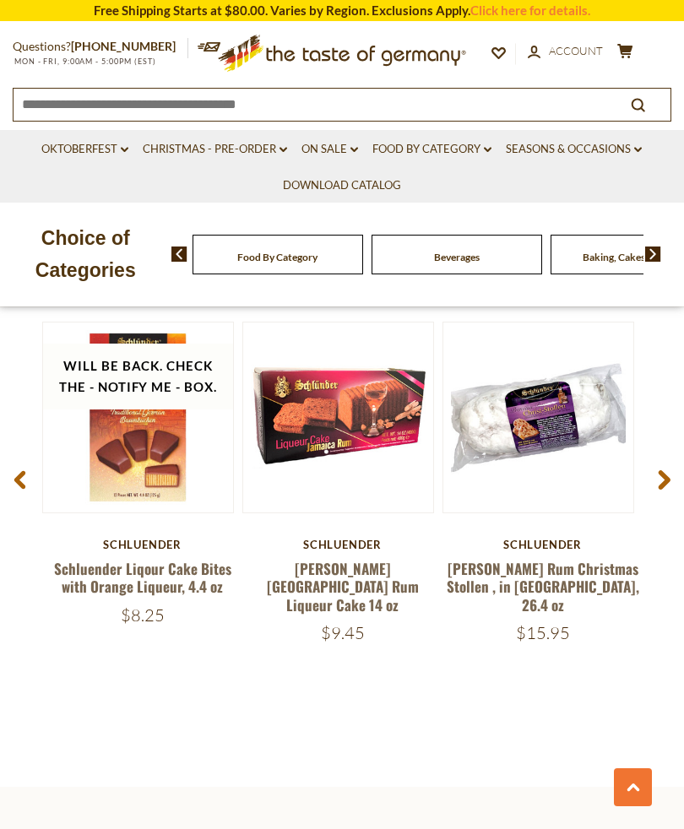
scroll to position [2218, 0]
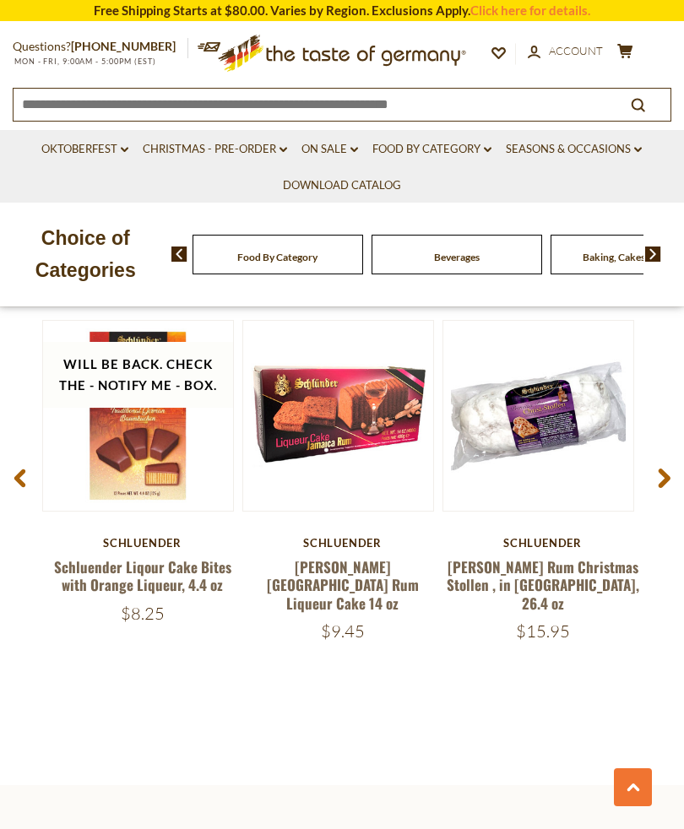
click at [485, 613] on div "Quick View Schluender Schluender Rum Christmas Stollen , in Cello, 26.4 oz $15.…" at bounding box center [543, 481] width 200 height 323
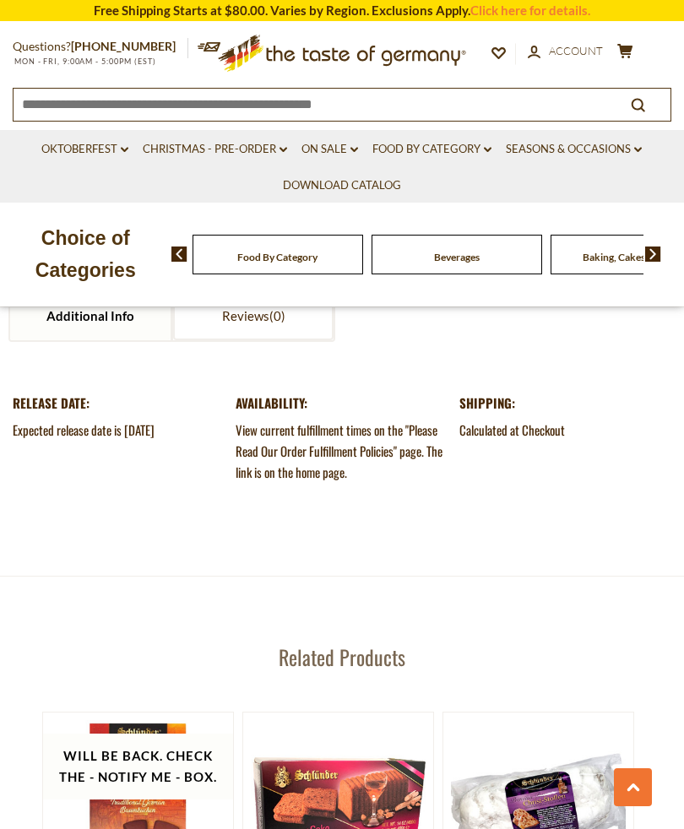
scroll to position [1773, 0]
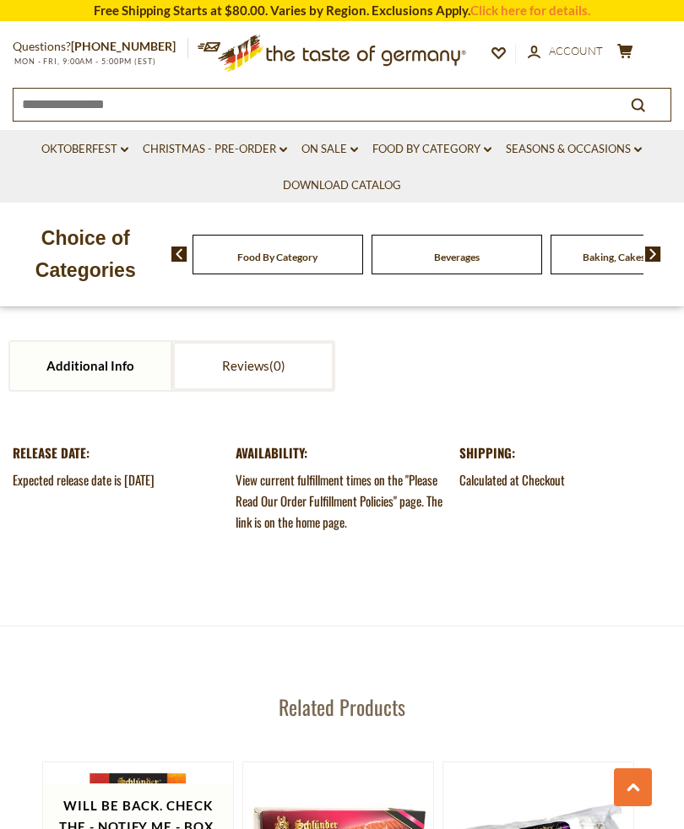
click at [223, 148] on link "Christmas - PRE-ORDER dropdown_arrow" at bounding box center [215, 149] width 144 height 19
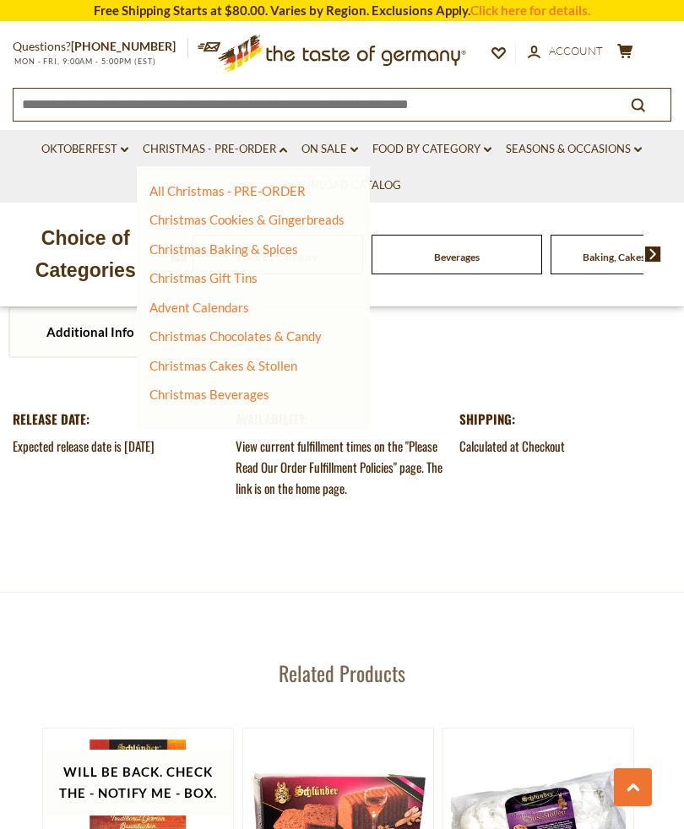
scroll to position [1807, 0]
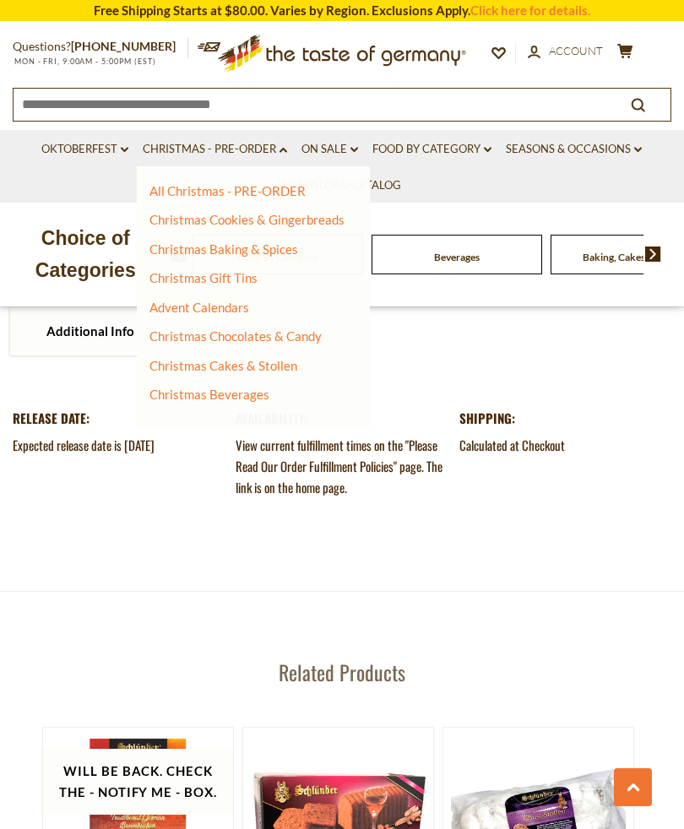
click at [238, 196] on link "All Christmas - PRE-ORDER" at bounding box center [227, 190] width 156 height 15
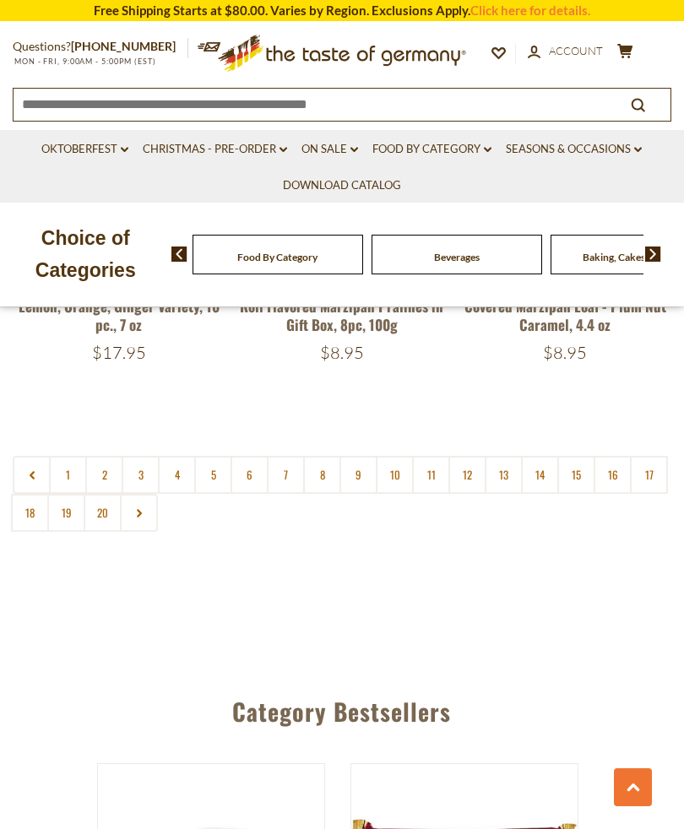
scroll to position [4955, 0]
click at [141, 493] on link at bounding box center [139, 512] width 38 height 38
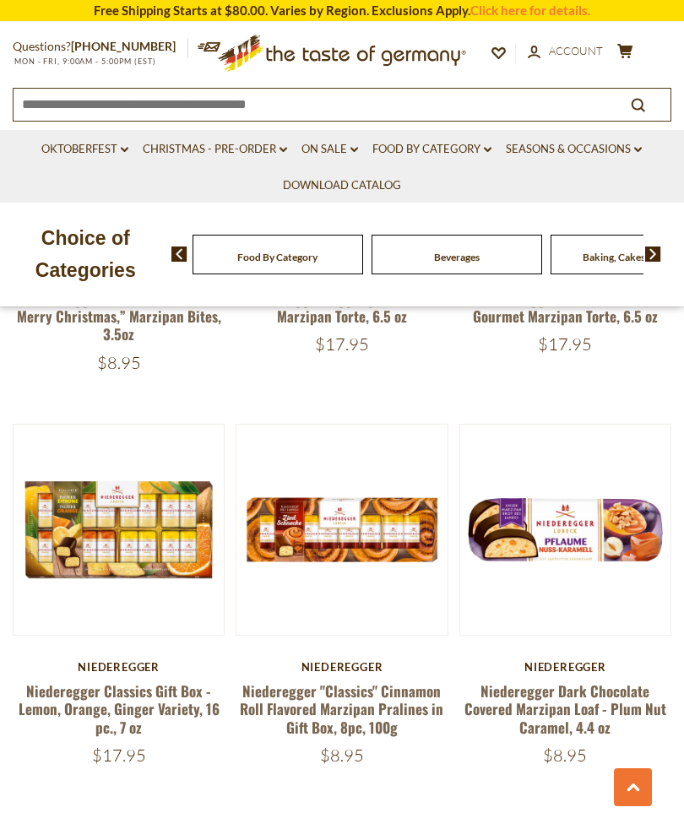
scroll to position [4550, 0]
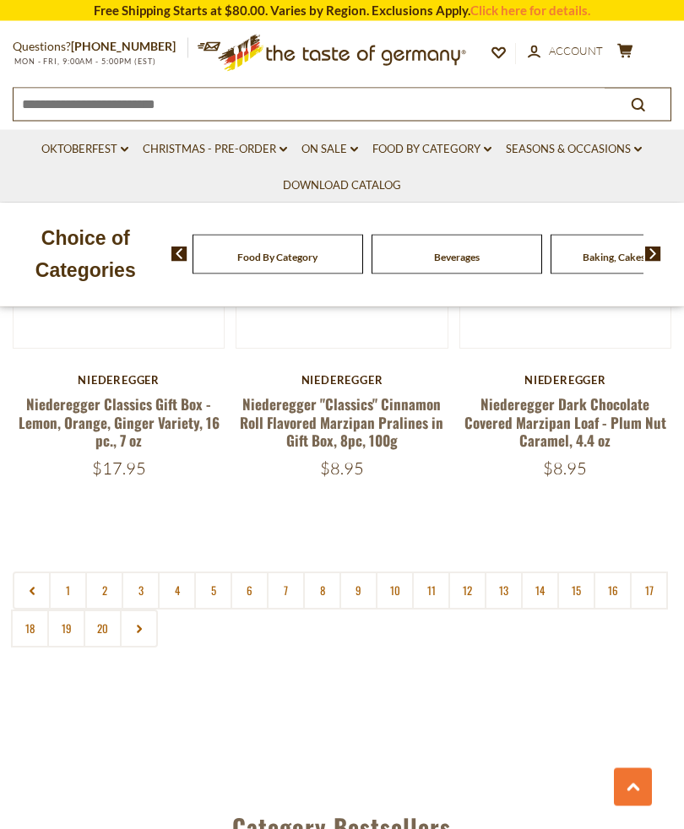
scroll to position [4906, 0]
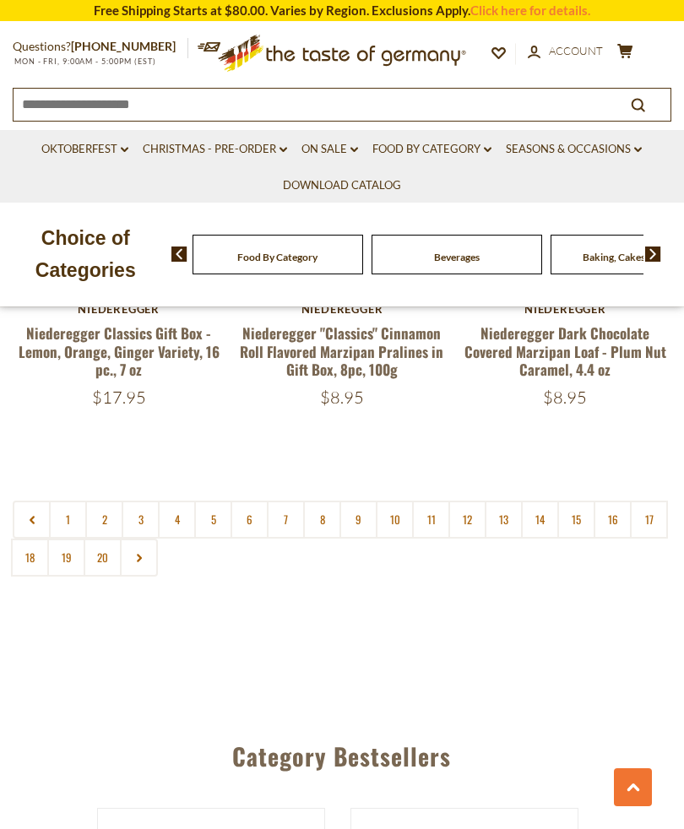
click at [206, 501] on link "5" at bounding box center [213, 520] width 38 height 38
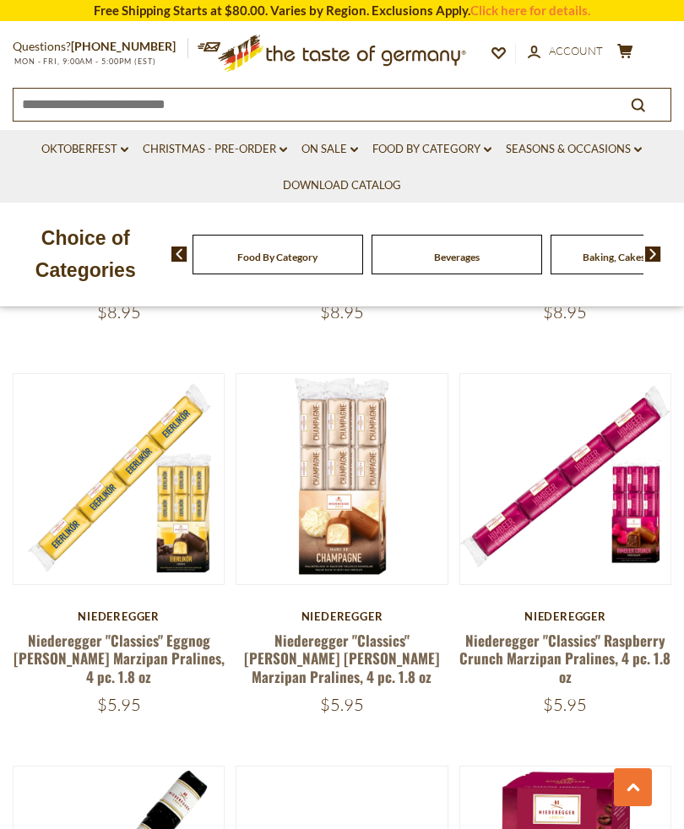
scroll to position [585, 0]
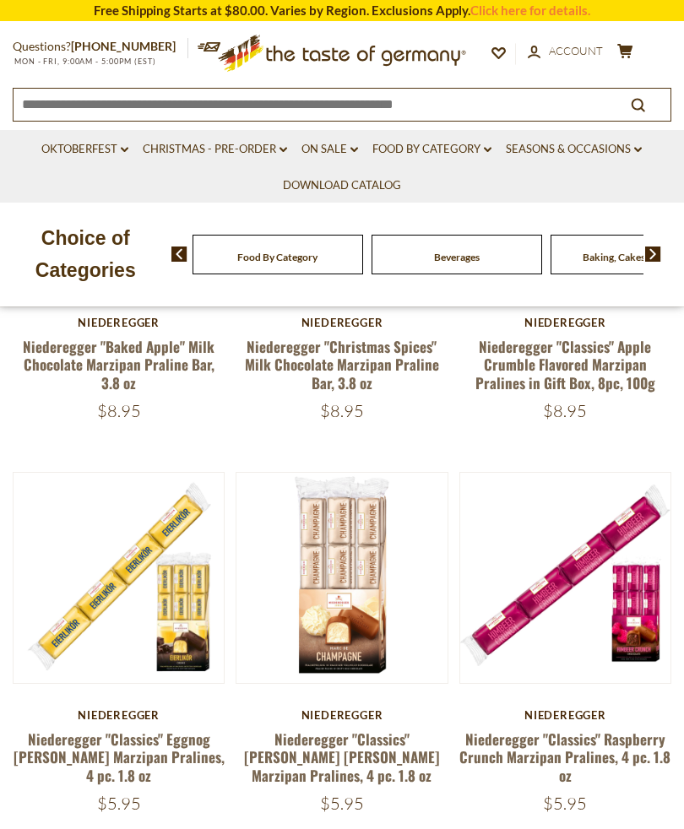
click at [131, 325] on button "Quick View" at bounding box center [119, 306] width 114 height 38
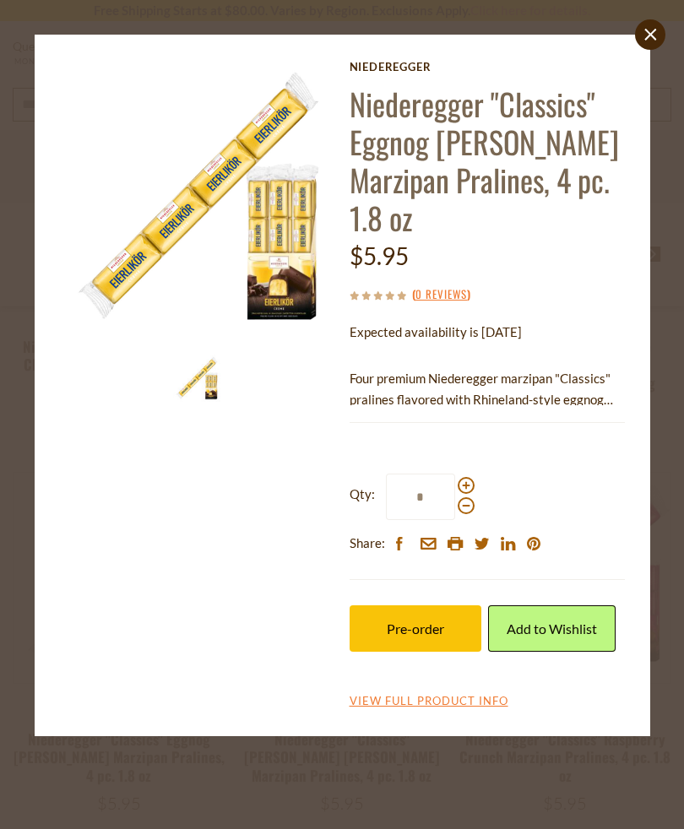
click at [445, 606] on button "Pre-order" at bounding box center [416, 629] width 132 height 46
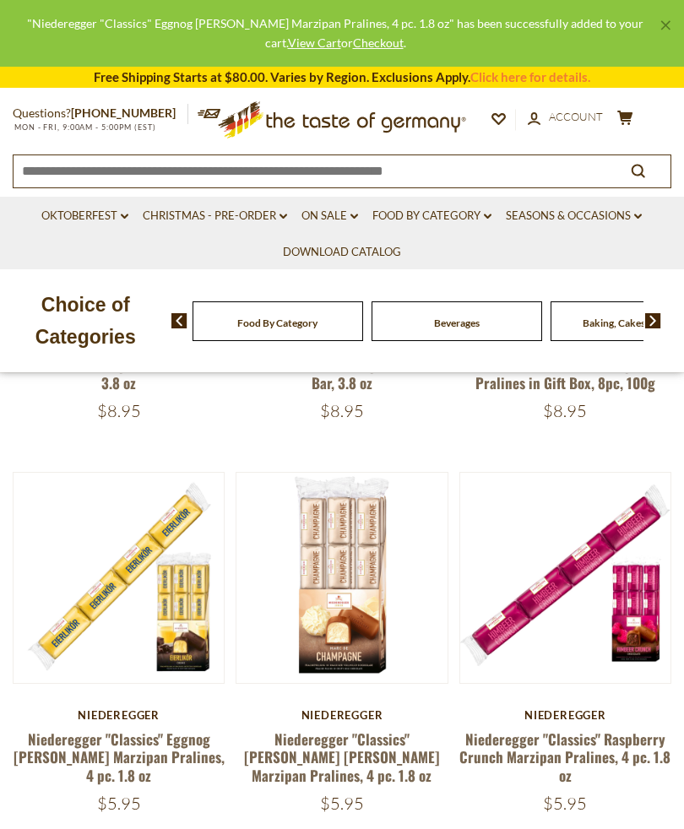
click at [349, 325] on button "Quick View" at bounding box center [342, 306] width 114 height 38
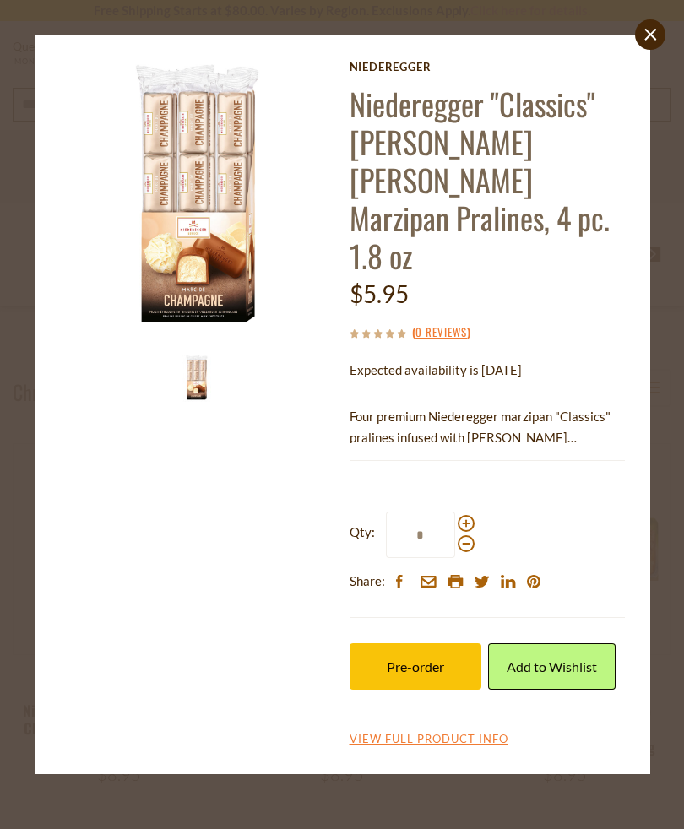
scroll to position [220, 0]
click at [654, 45] on link "close" at bounding box center [650, 34] width 30 height 30
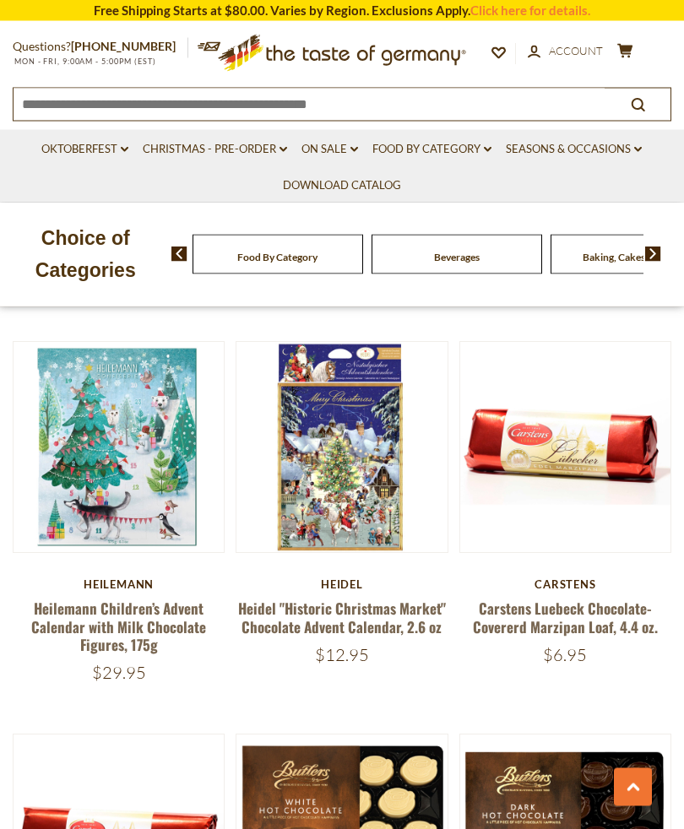
scroll to position [1898, 0]
click at [560, 603] on link "Carstens Luebeck Chocolate-Covererd Marzipan Loaf, 4.4 oz." at bounding box center [565, 617] width 185 height 39
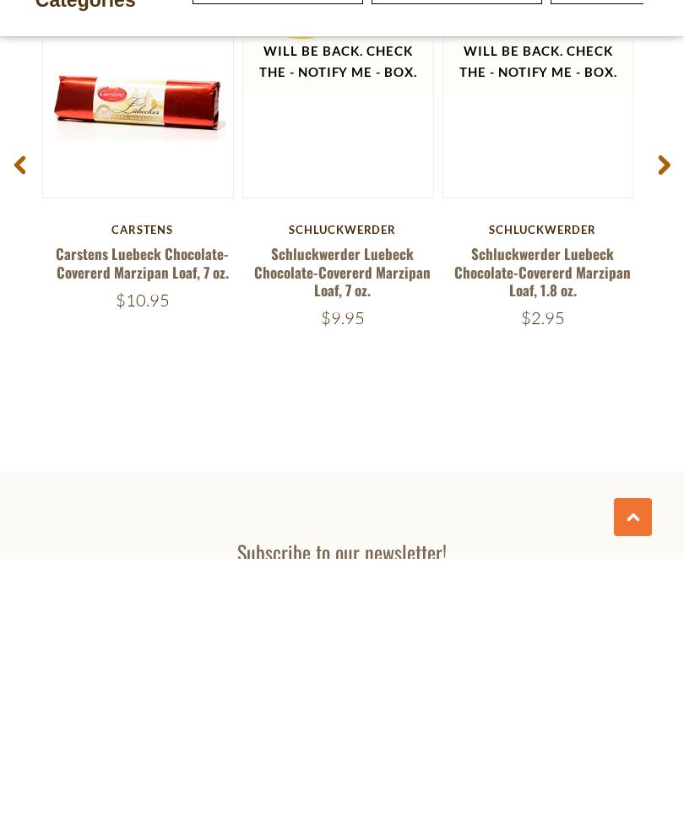
scroll to position [2308, 0]
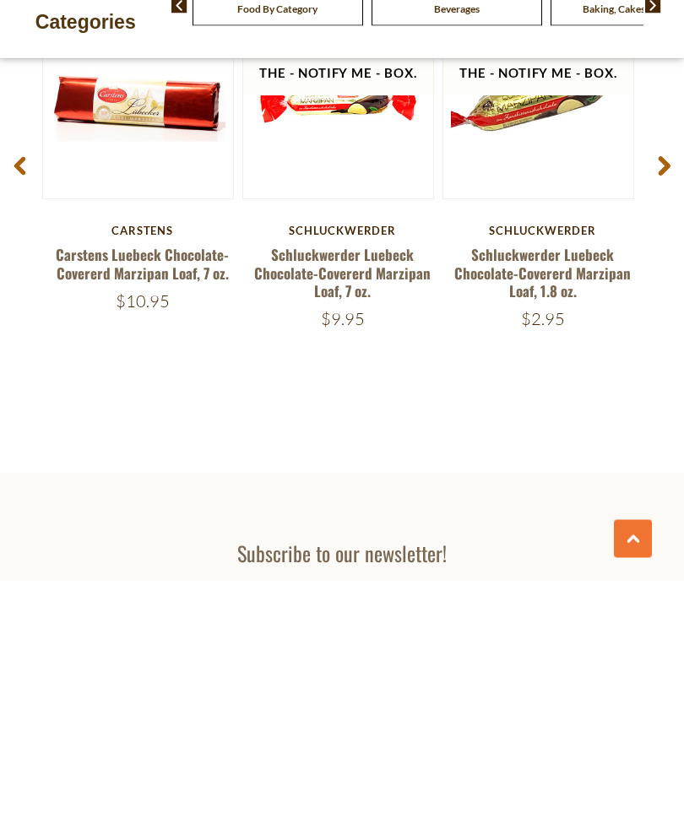
click at [340, 105] on button "Quick View" at bounding box center [338, 107] width 114 height 38
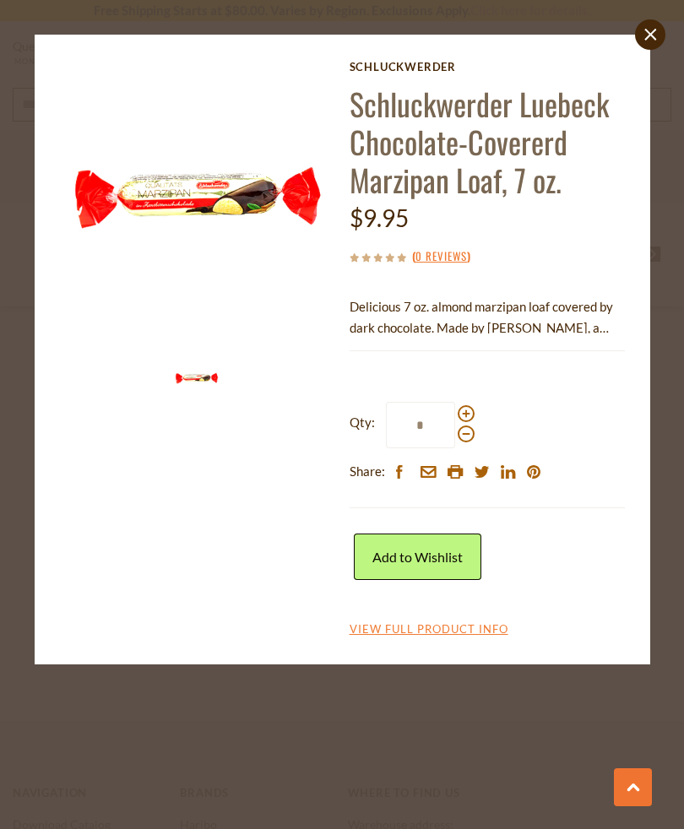
click at [644, 34] on icon "close" at bounding box center [650, 34] width 13 height 13
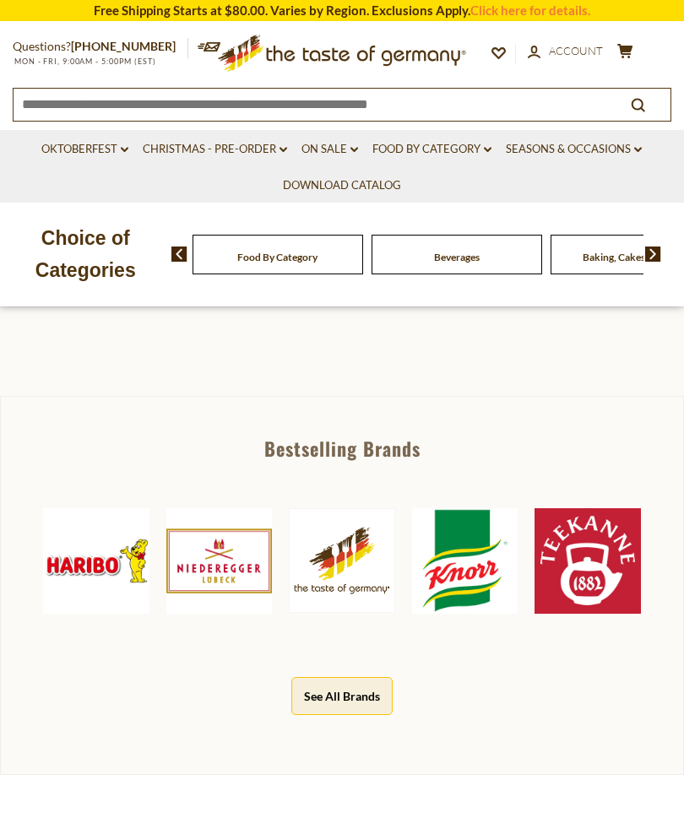
scroll to position [678, 0]
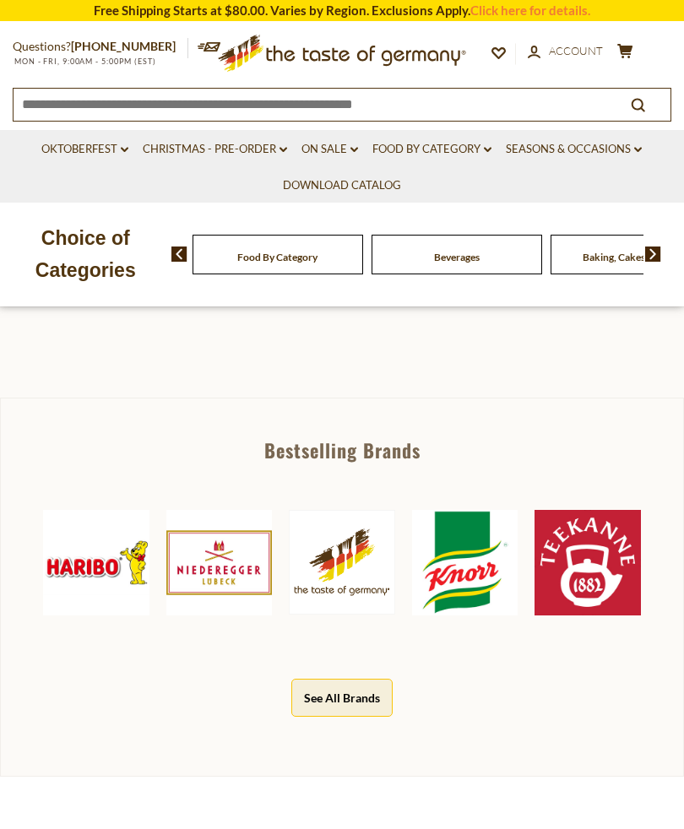
click at [227, 154] on link "Christmas - PRE-ORDER dropdown_arrow" at bounding box center [215, 149] width 144 height 19
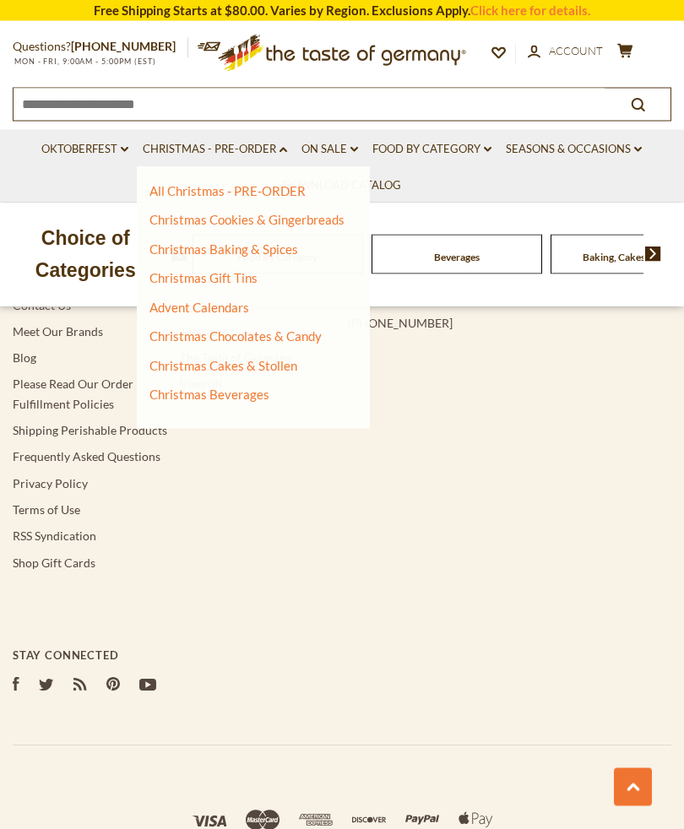
scroll to position [3128, 0]
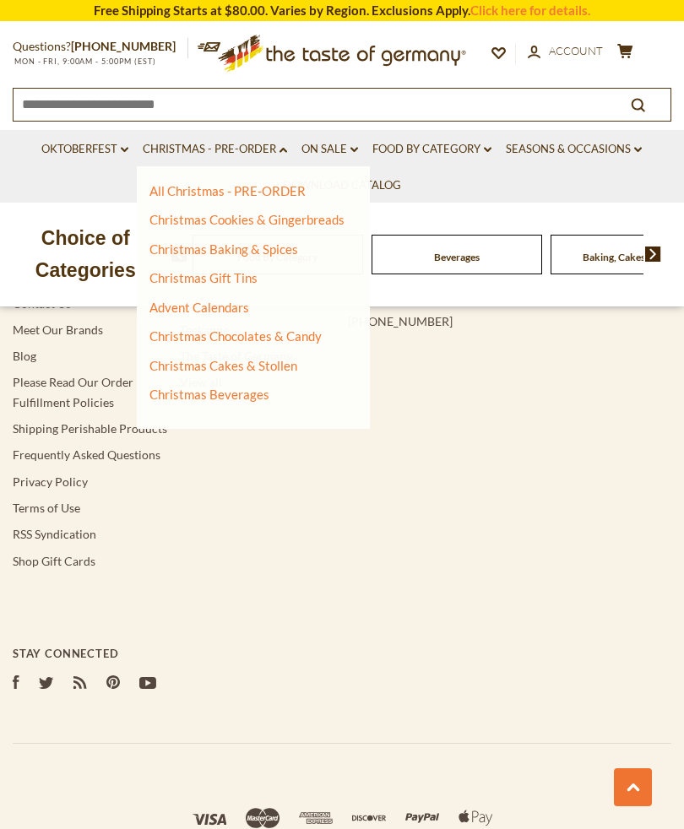
click at [177, 438] on div "Navigation Download Catalog About Us Contact Us Meet Our Brands Blog Please Rea…" at bounding box center [342, 460] width 659 height 564
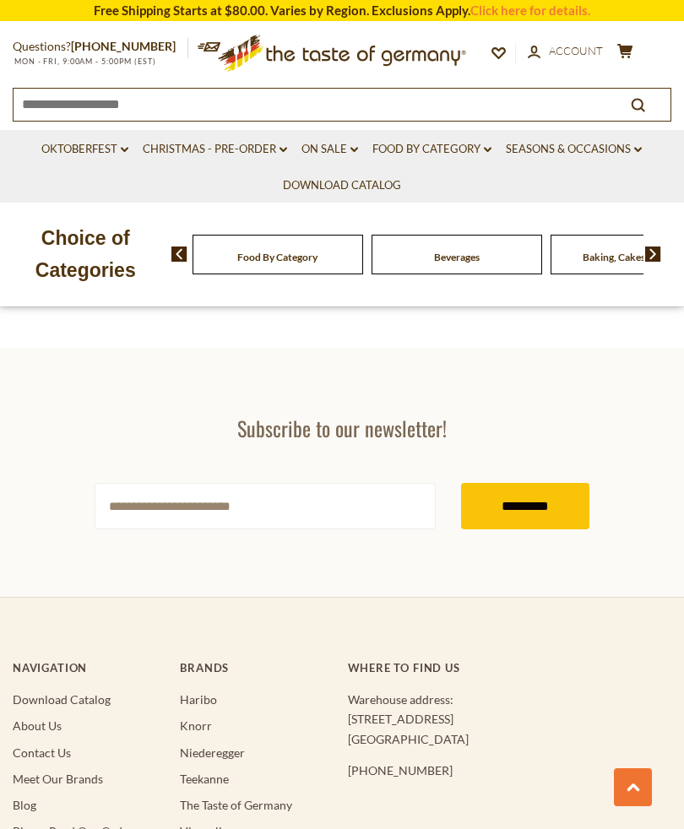
scroll to position [2678, 0]
click at [234, 145] on link "Christmas - PRE-ORDER dropdown_arrow" at bounding box center [215, 149] width 144 height 19
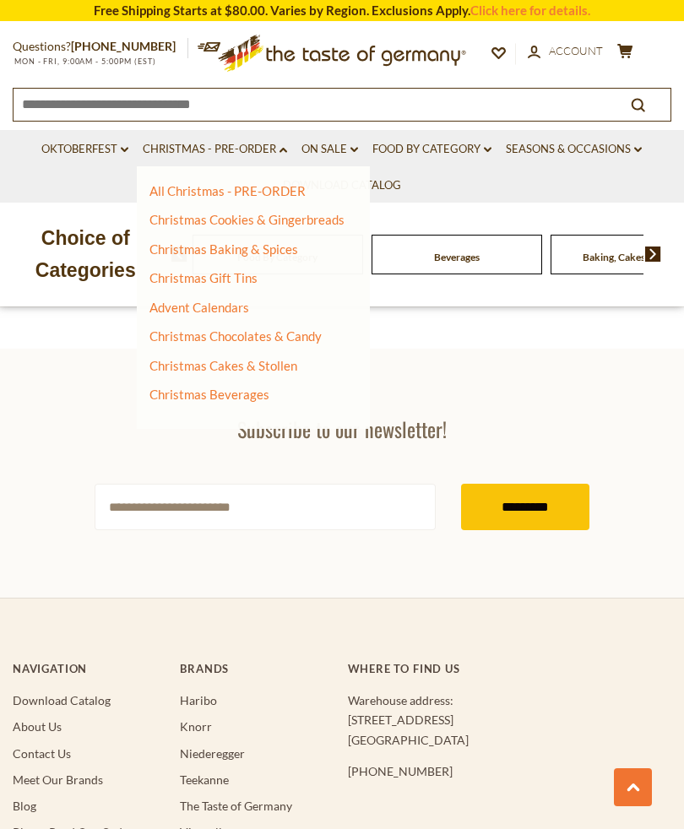
click at [265, 336] on link "Christmas Chocolates & Candy" at bounding box center [235, 336] width 172 height 15
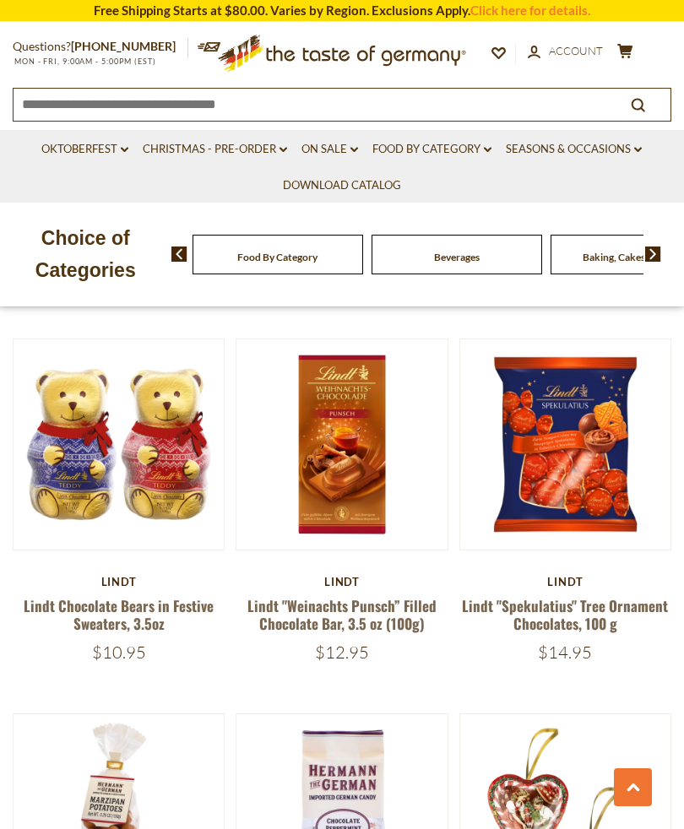
scroll to position [3074, 0]
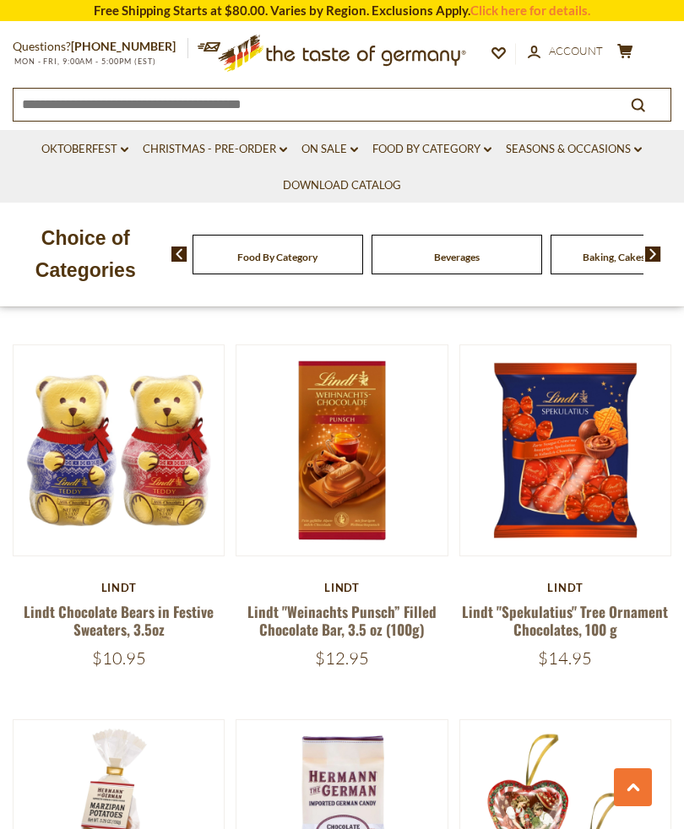
click at [114, 573] on button "Quick View" at bounding box center [119, 554] width 114 height 38
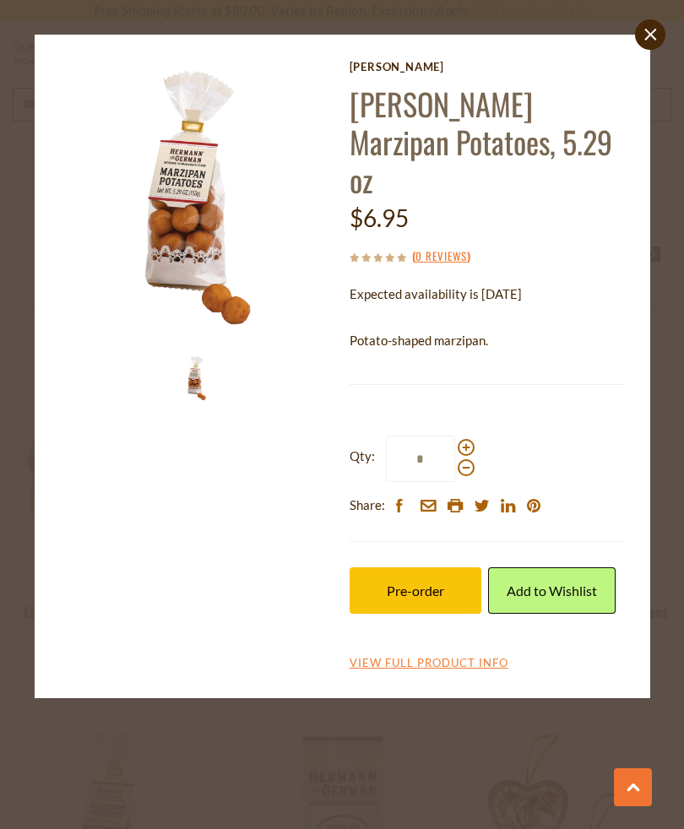
click at [466, 441] on span at bounding box center [466, 447] width 17 height 17
click at [455, 441] on input "*" at bounding box center [420, 459] width 69 height 46
type input "*"
click at [439, 583] on span "Pre-order" at bounding box center [415, 591] width 57 height 16
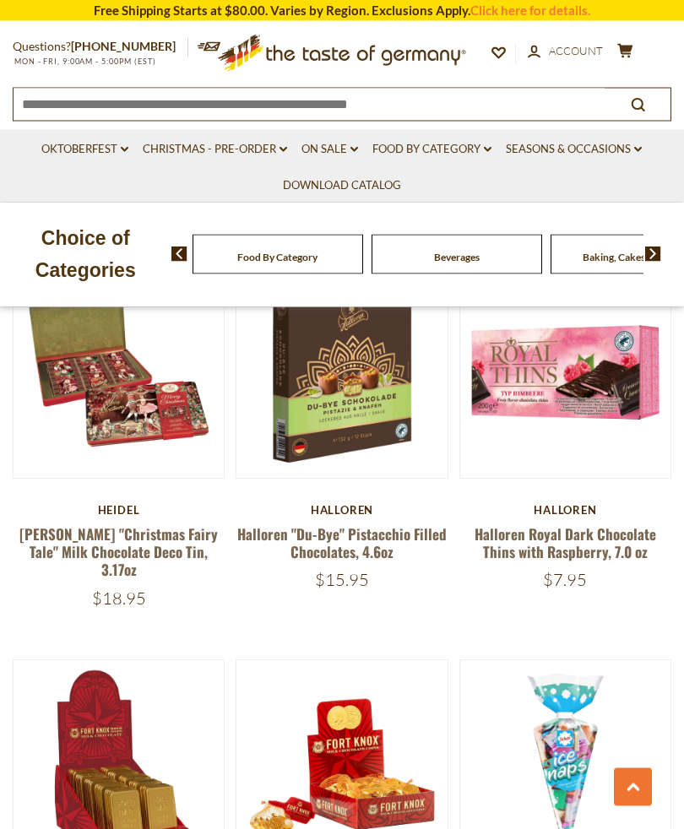
scroll to position [3901, 0]
click at [349, 120] on button "Quick View" at bounding box center [342, 101] width 114 height 38
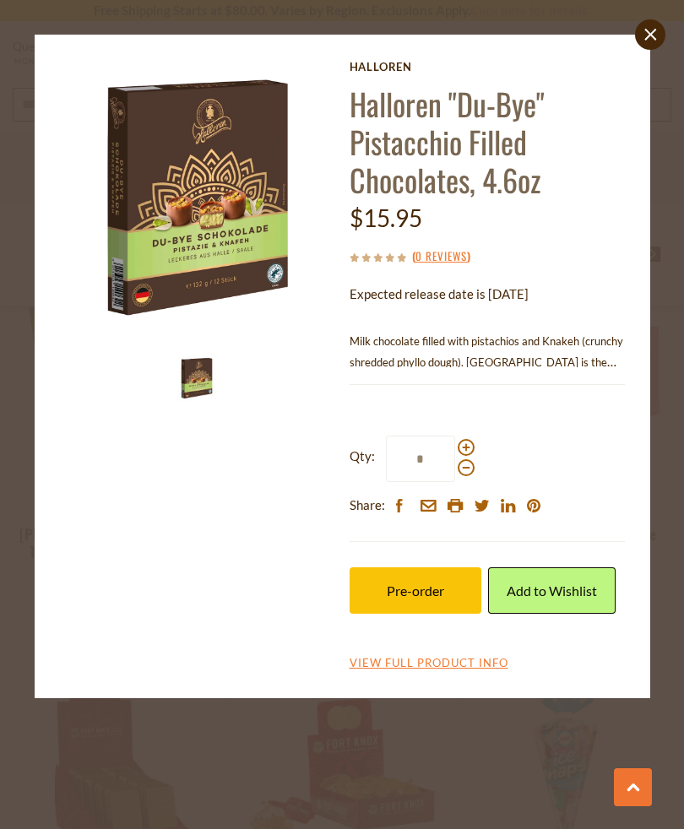
click at [525, 355] on span "Milk chocolate filled with pistachios and Knakeh (crunchy shredded phyllo dough…" at bounding box center [487, 372] width 274 height 77
click at [625, 375] on div "Halloren Halloren "Du-Bye" Pistacchio Filled Chocolates, 4.6oz $15.95 ( 0 Revie…" at bounding box center [342, 367] width 590 height 614
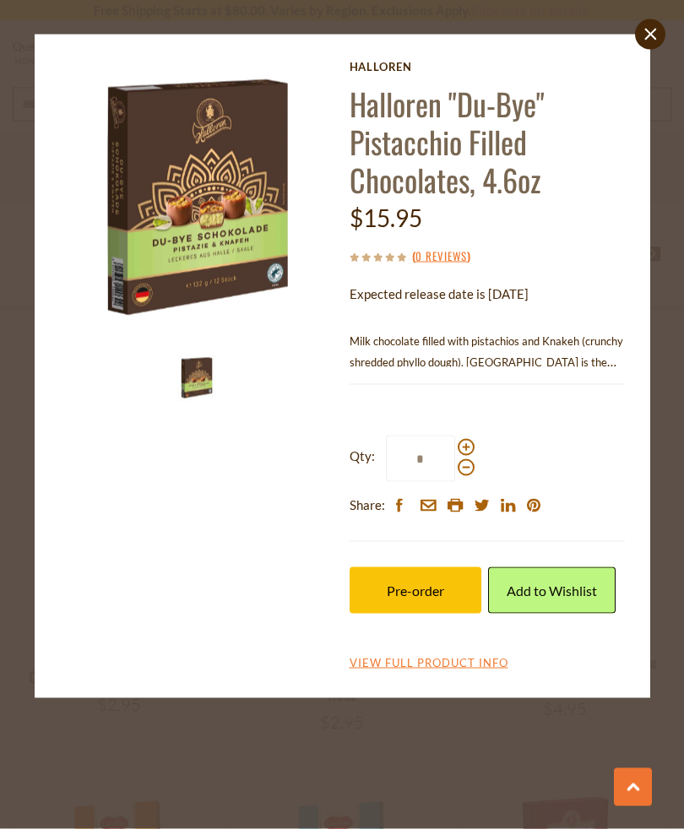
scroll to position [4184, 0]
click at [655, 32] on icon "close" at bounding box center [650, 34] width 13 height 13
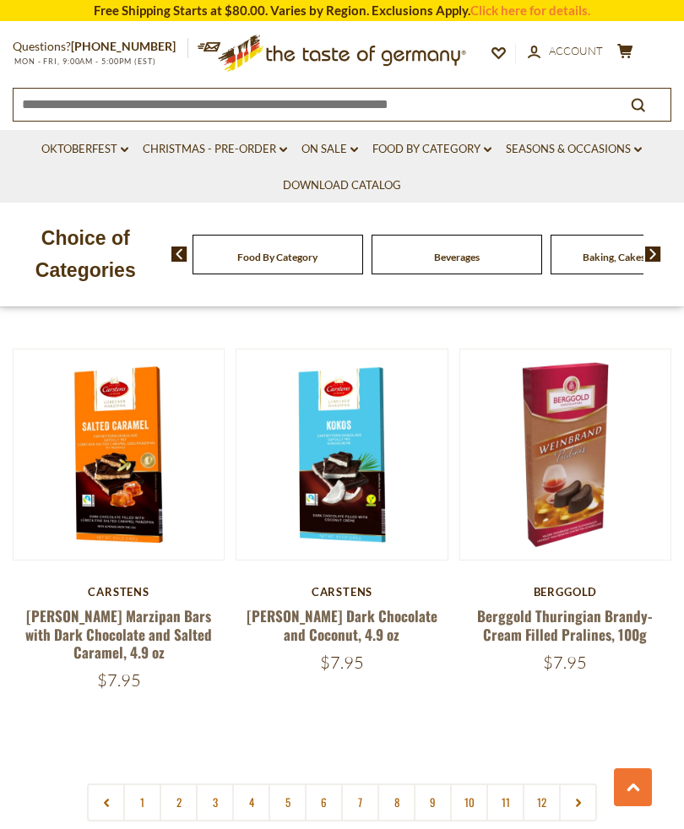
scroll to position [4591, 0]
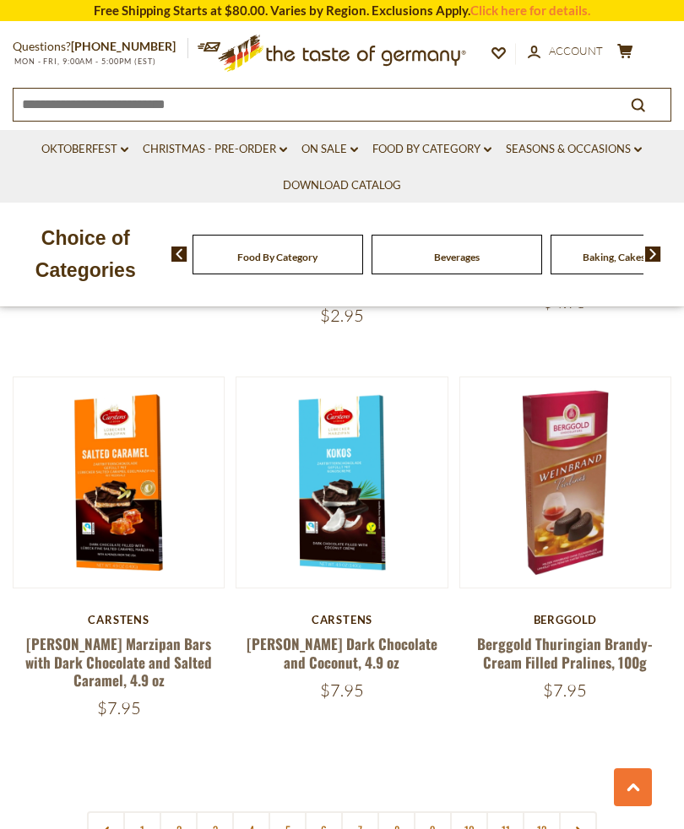
click at [569, 231] on button "Quick View" at bounding box center [565, 212] width 114 height 38
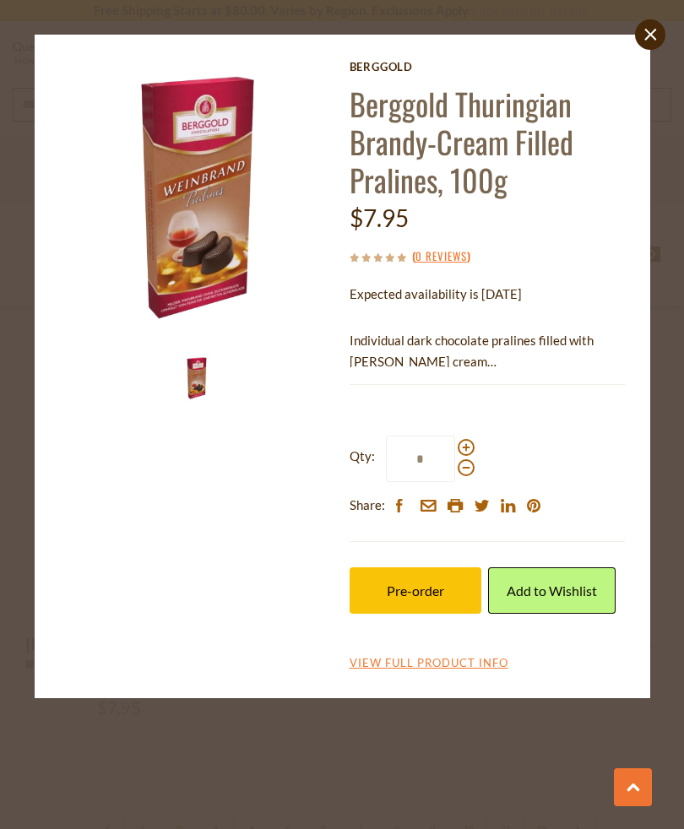
click at [425, 591] on span "Pre-order" at bounding box center [415, 591] width 57 height 16
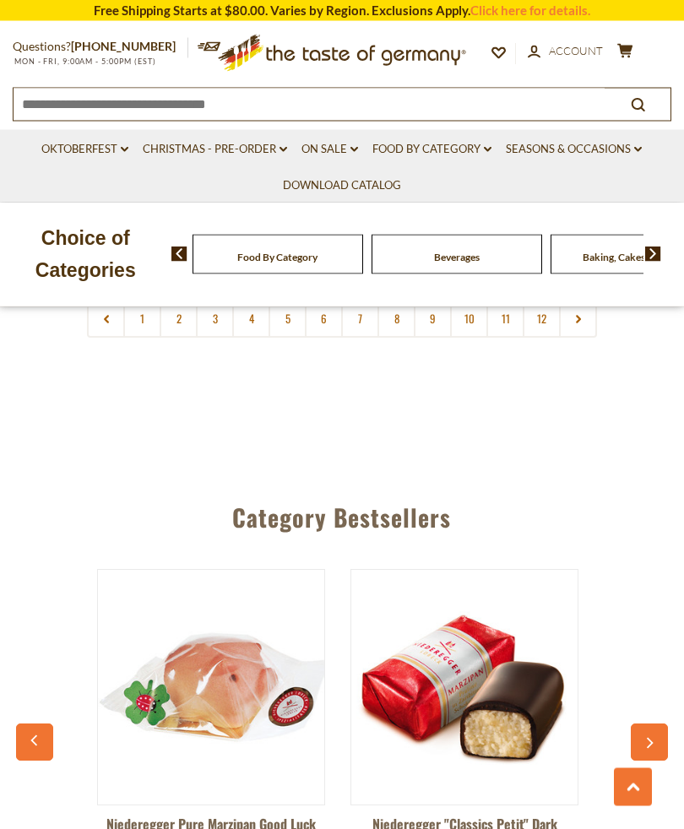
scroll to position [5102, 0]
click at [661, 724] on button "button" at bounding box center [649, 742] width 37 height 37
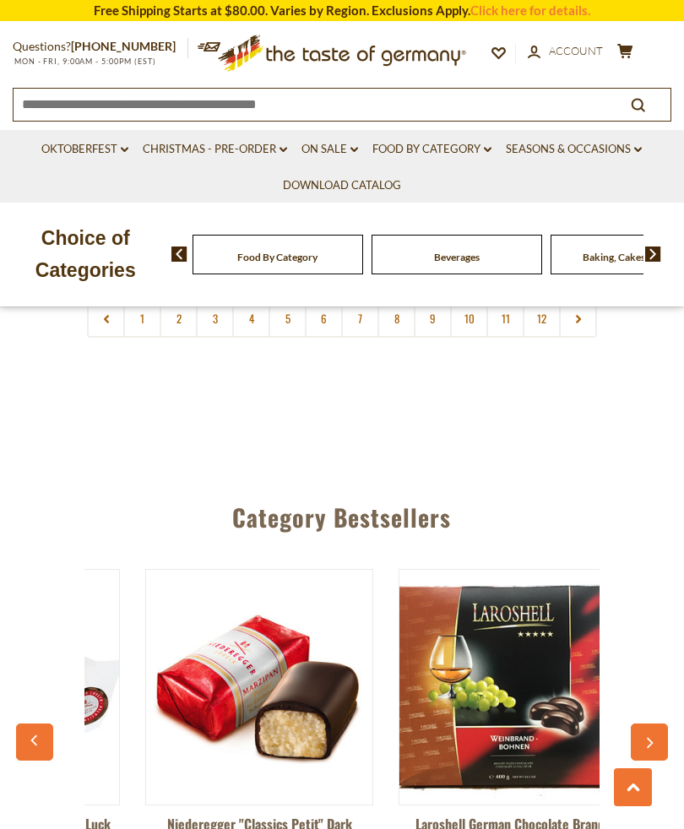
scroll to position [0, 253]
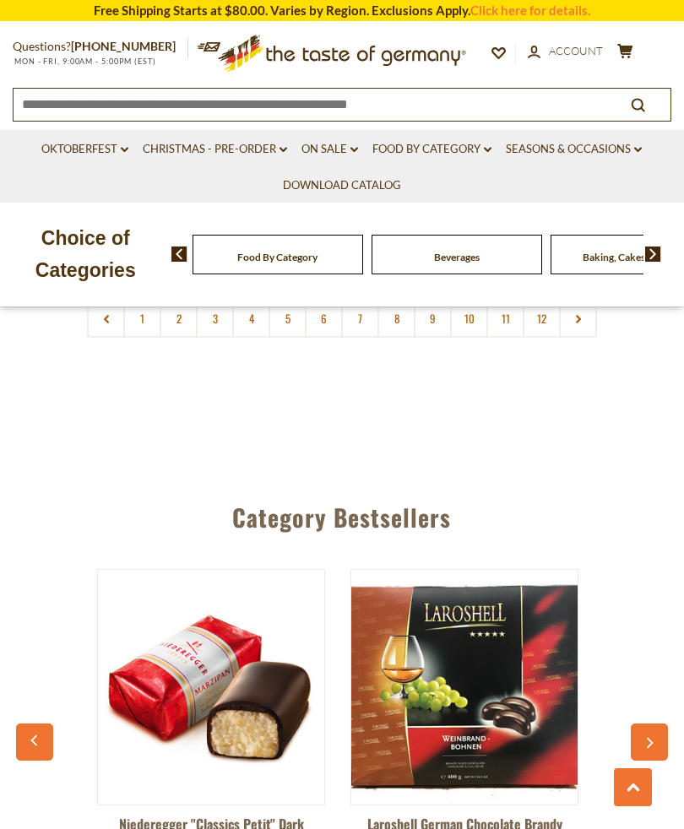
click at [641, 724] on button "button" at bounding box center [649, 742] width 37 height 37
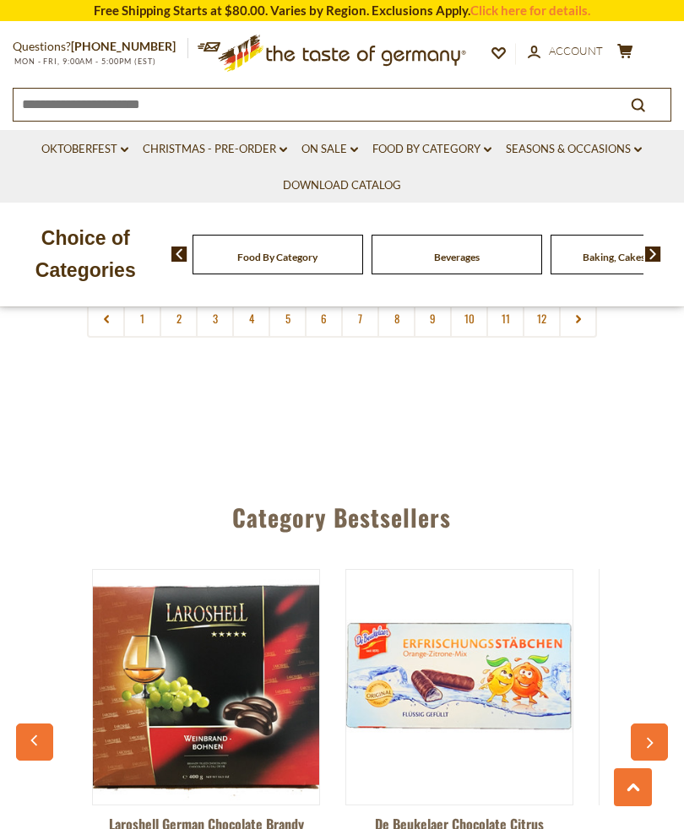
scroll to position [0, 499]
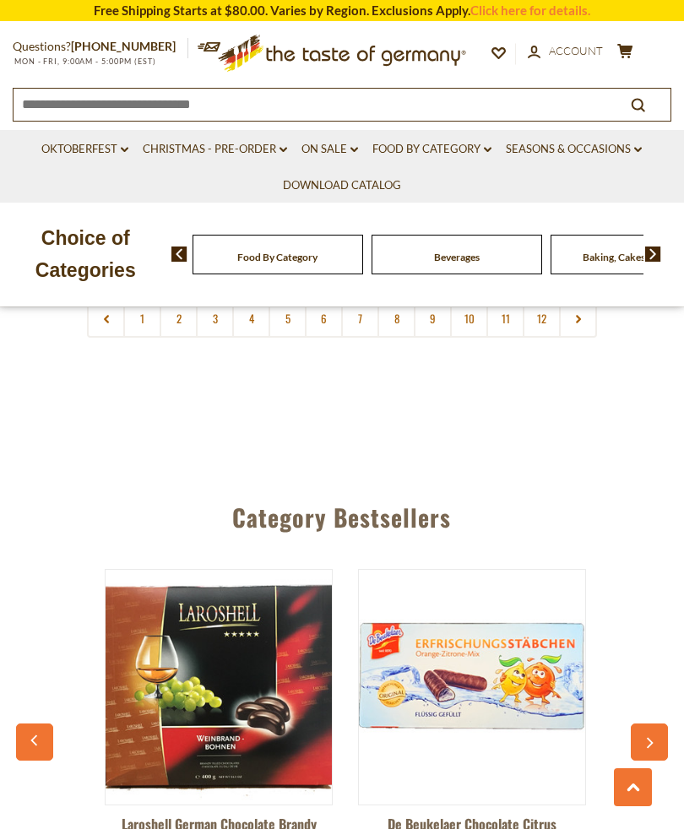
click at [682, 682] on div "Category Bestsellers Niederegger Pure Marzipan Good Luck Pigs, .44 oz $2.25 Vie…" at bounding box center [342, 722] width 684 height 487
click at [654, 737] on icon "button" at bounding box center [649, 743] width 11 height 12
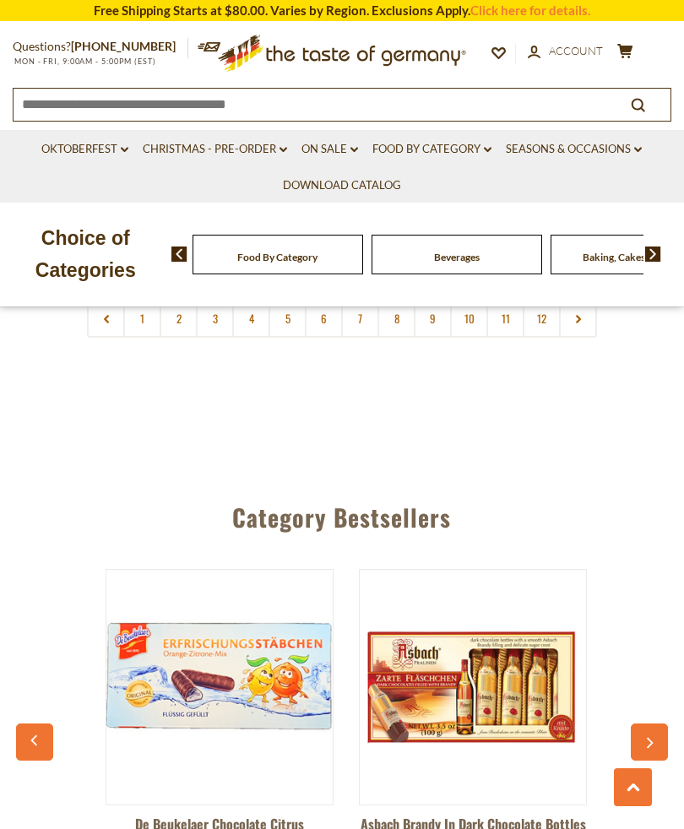
scroll to position [0, 753]
click at [655, 737] on icon "button" at bounding box center [649, 743] width 11 height 12
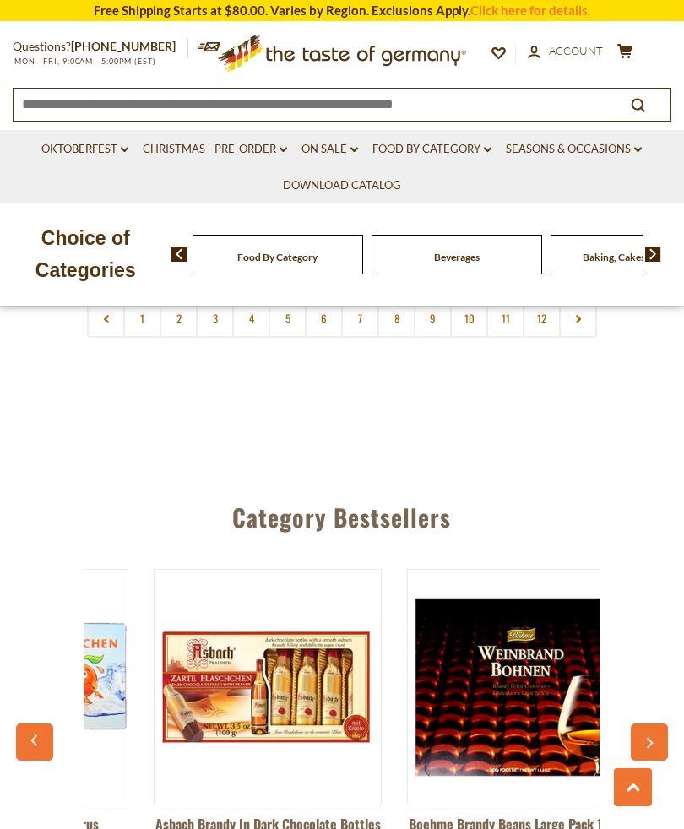
scroll to position [0, 1006]
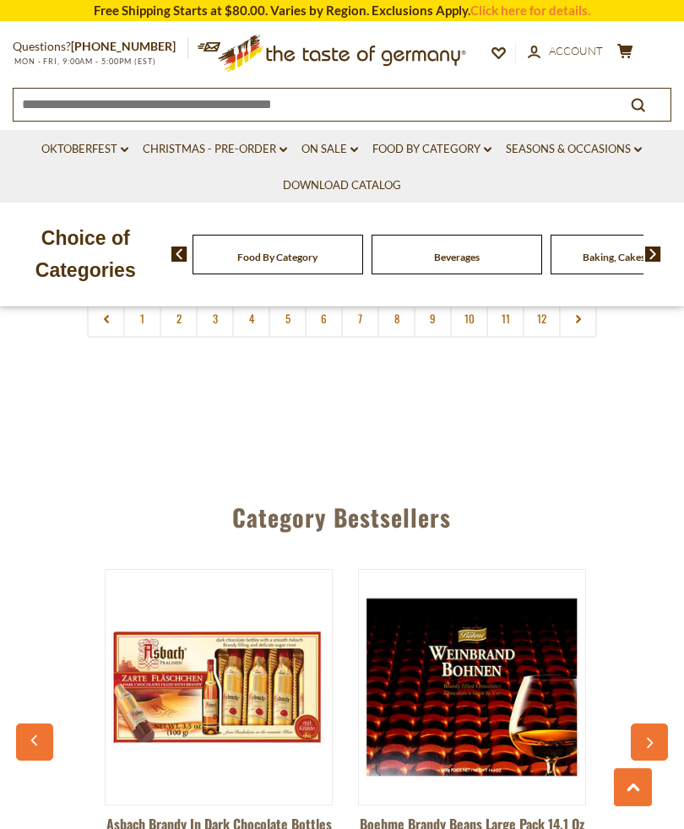
click at [649, 738] on icon "button" at bounding box center [650, 743] width 7 height 11
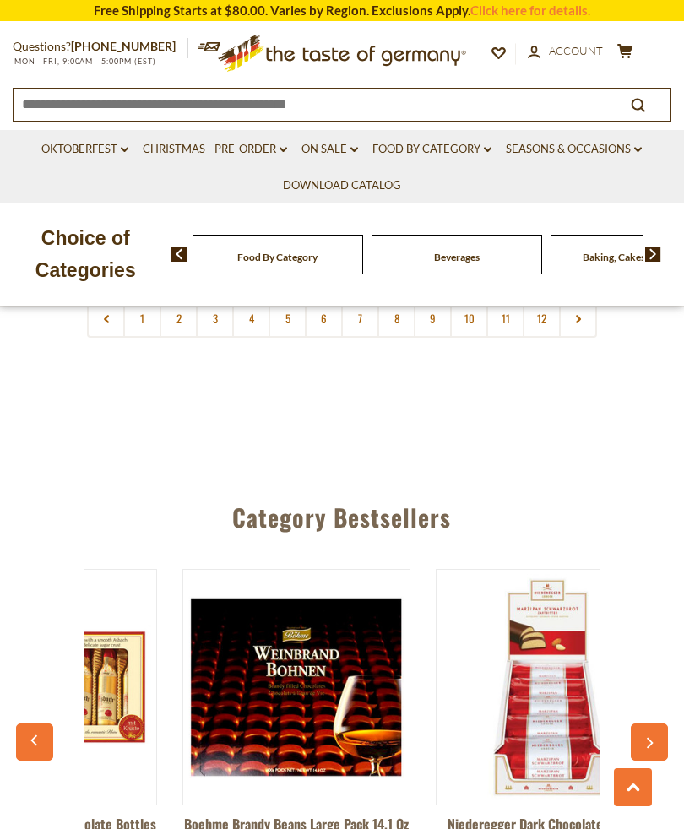
scroll to position [0, 1259]
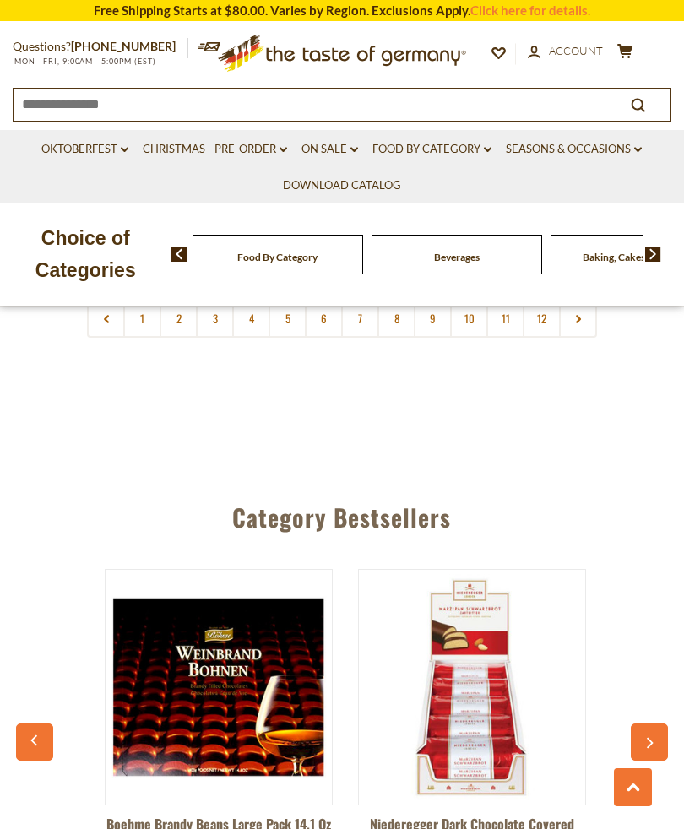
click at [653, 737] on icon "button" at bounding box center [649, 743] width 11 height 12
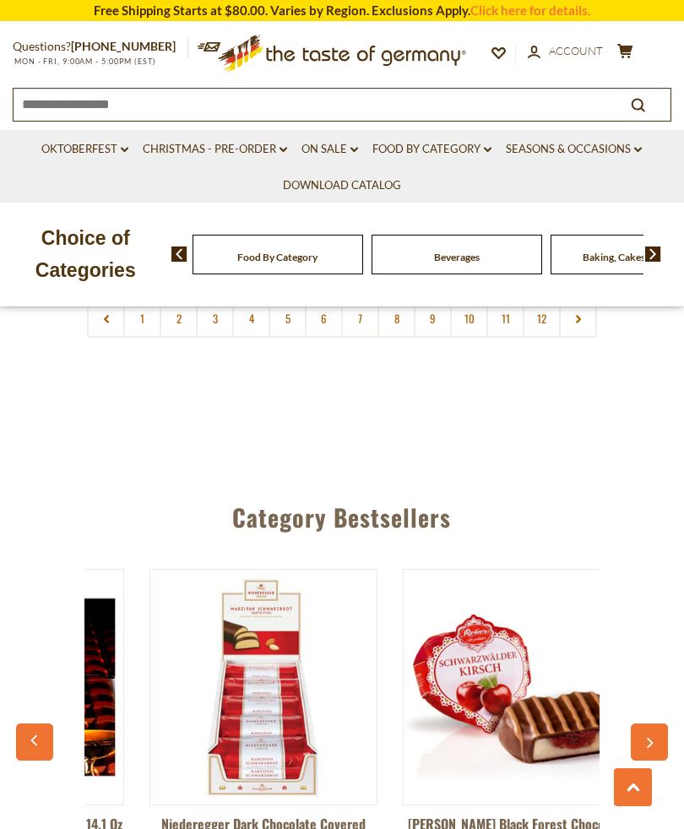
scroll to position [0, 1513]
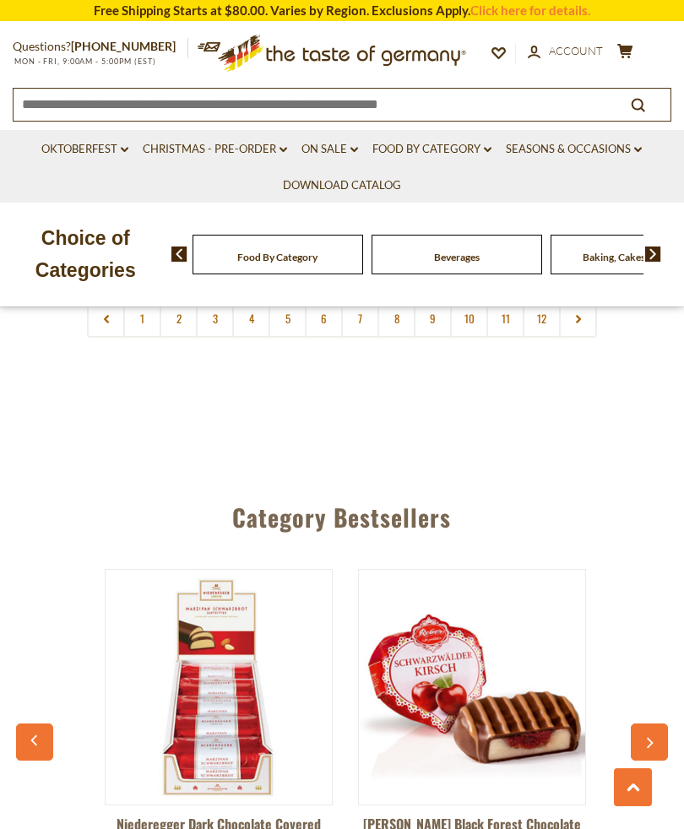
click at [653, 724] on button "button" at bounding box center [649, 742] width 37 height 37
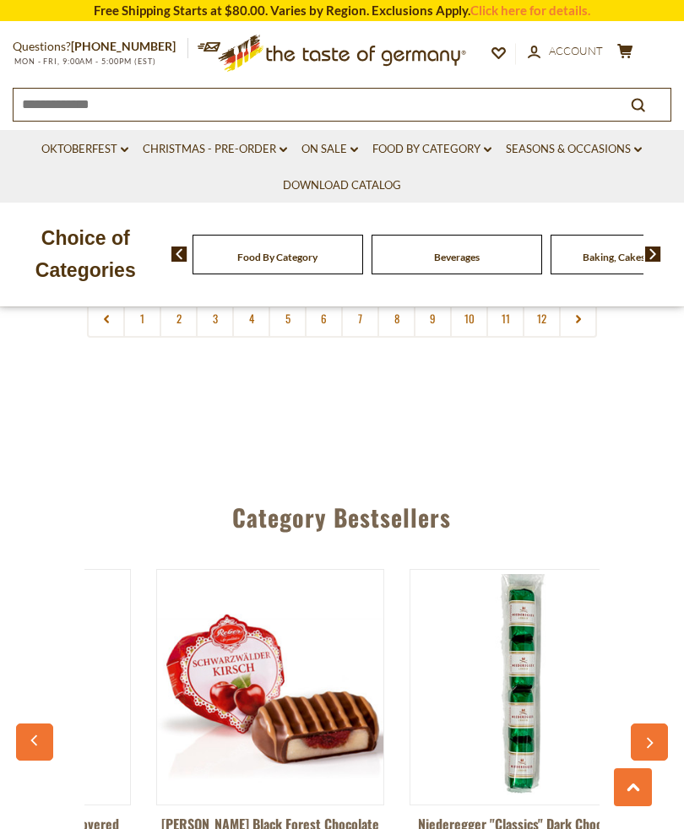
scroll to position [0, 1766]
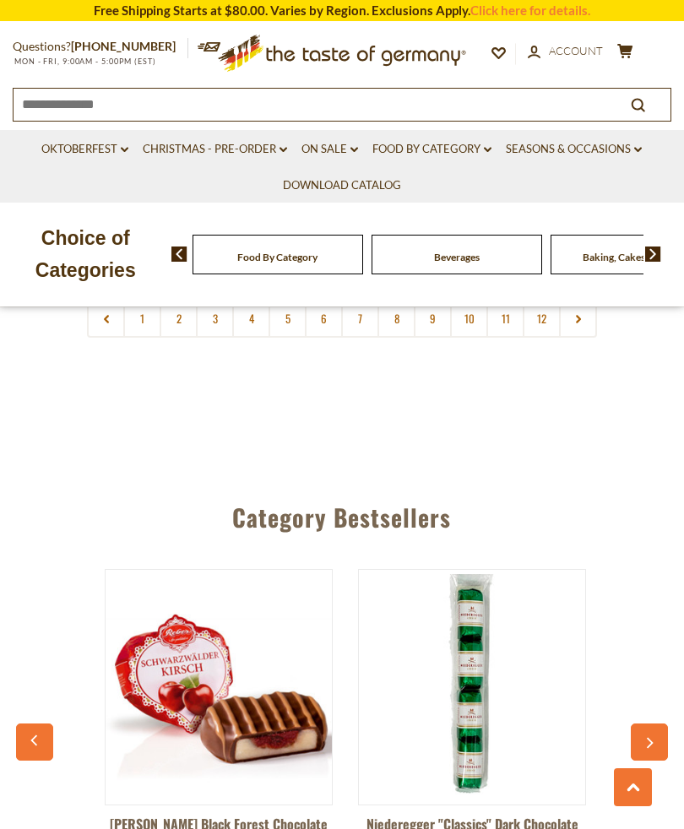
click at [650, 724] on button "button" at bounding box center [649, 742] width 37 height 37
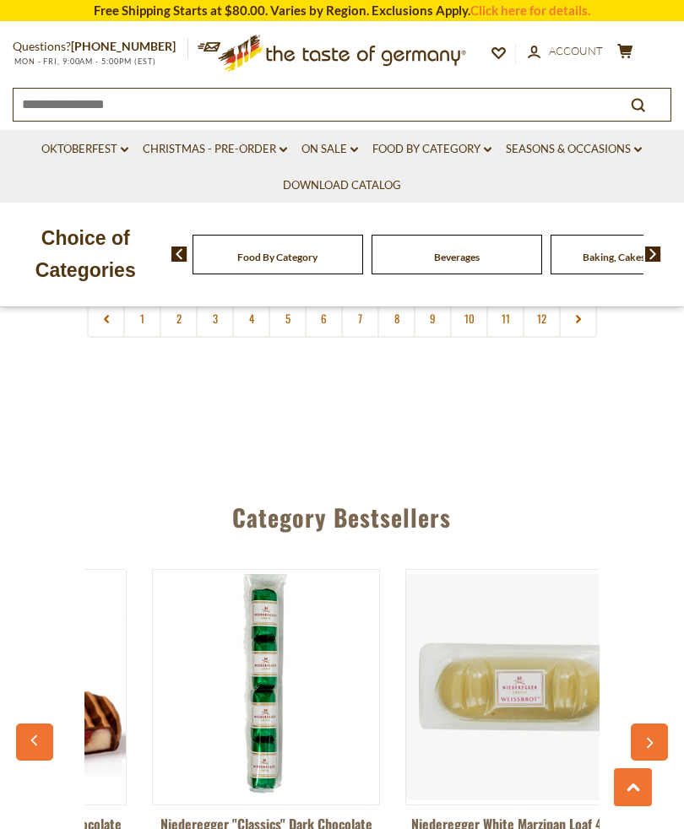
scroll to position [0, 2019]
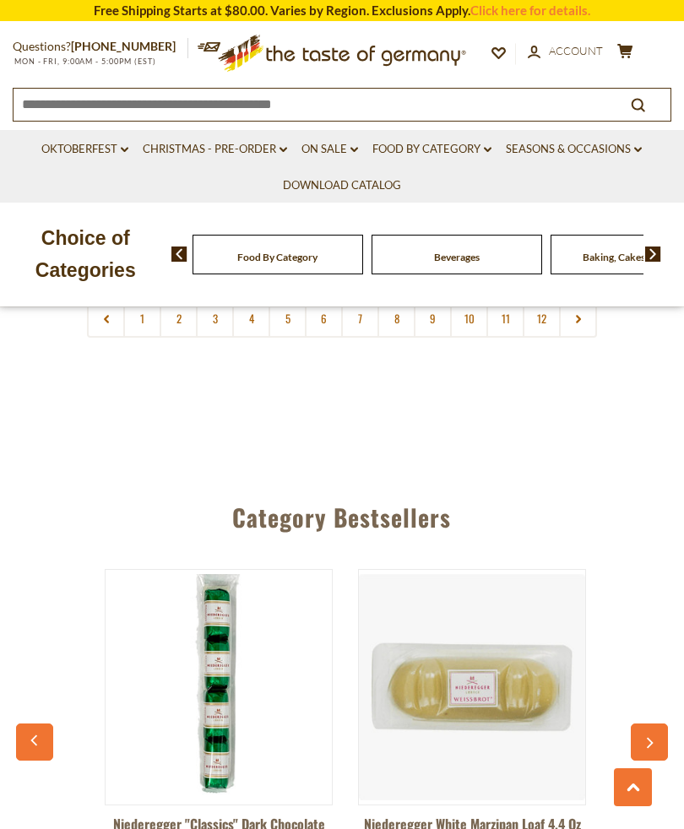
click at [648, 737] on icon "button" at bounding box center [649, 743] width 11 height 12
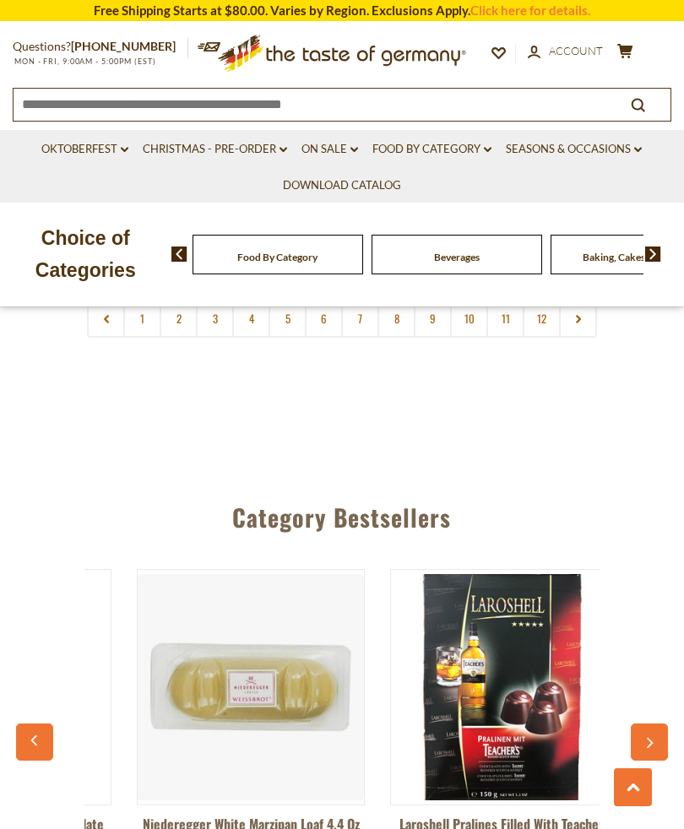
scroll to position [0, 2273]
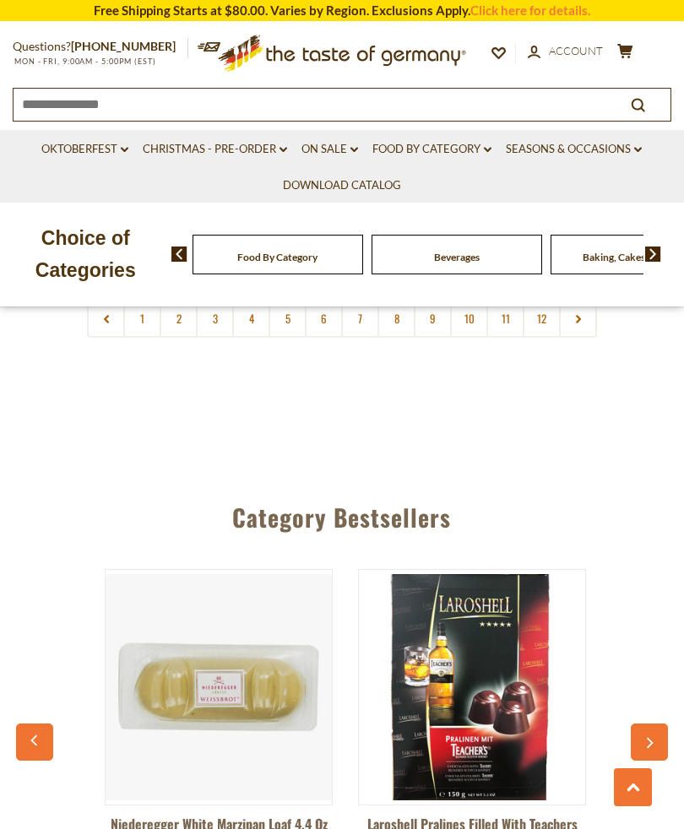
click at [650, 737] on icon "button" at bounding box center [649, 743] width 11 height 12
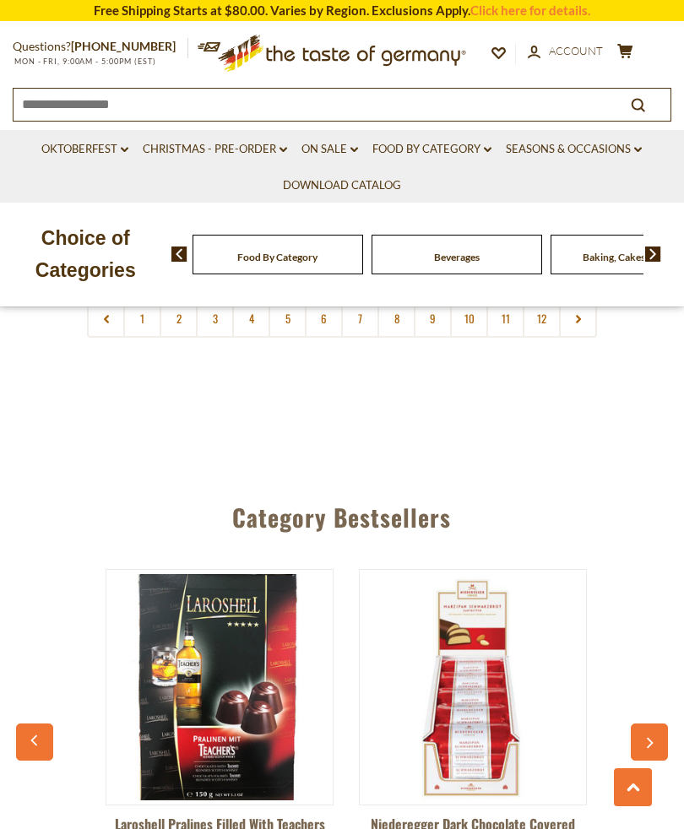
scroll to position [0, 2526]
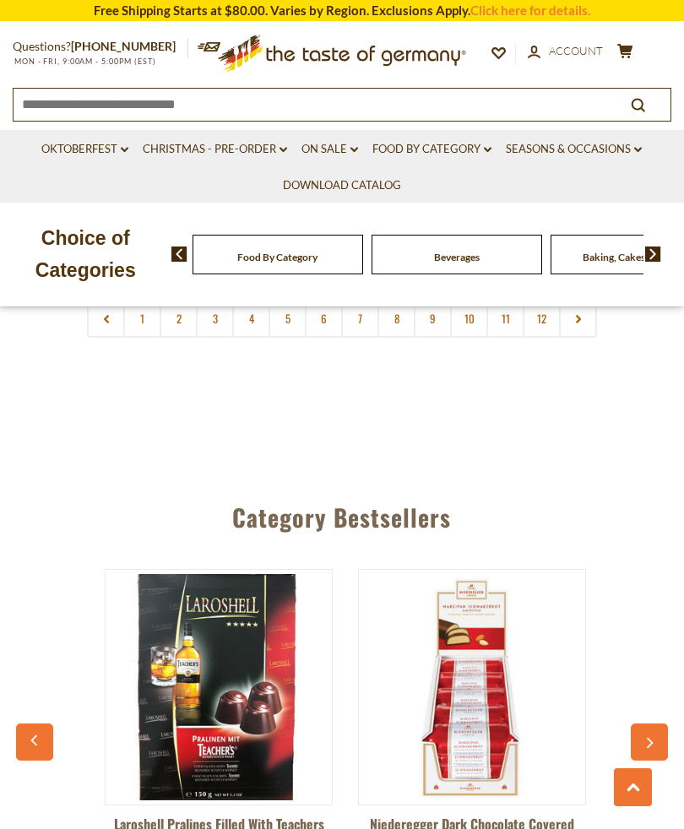
click at [646, 737] on icon "button" at bounding box center [649, 743] width 11 height 12
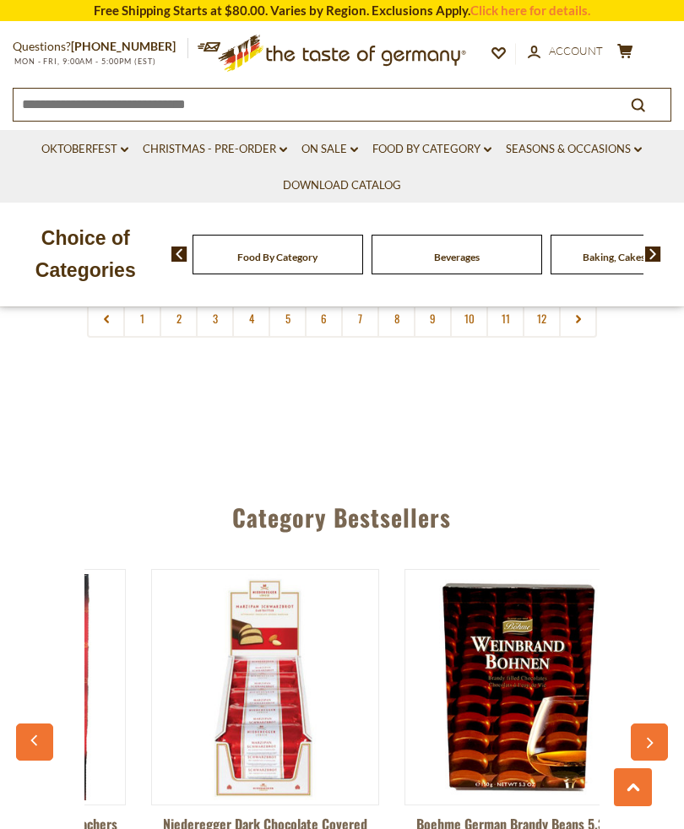
scroll to position [0, 2780]
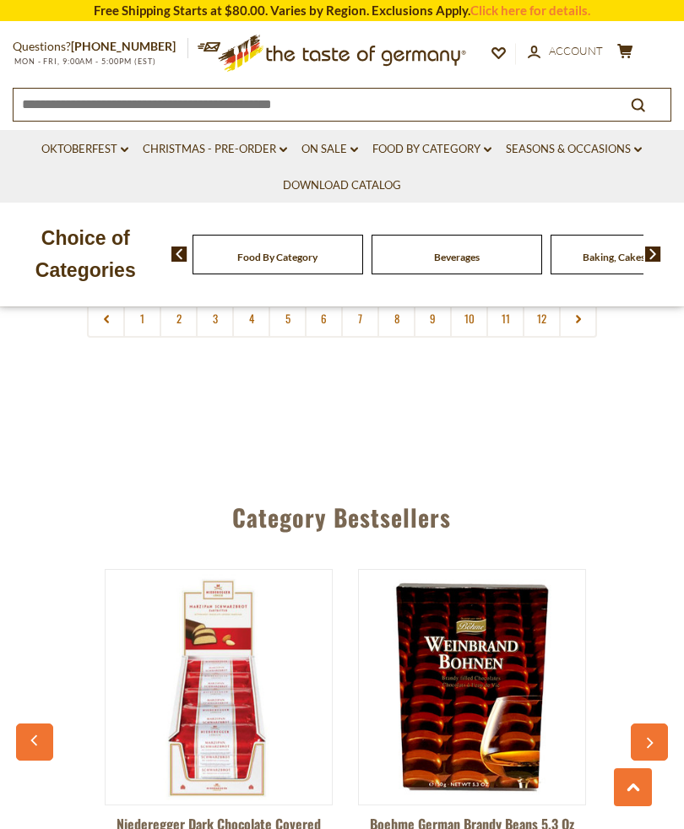
click at [651, 738] on icon "button" at bounding box center [650, 743] width 7 height 11
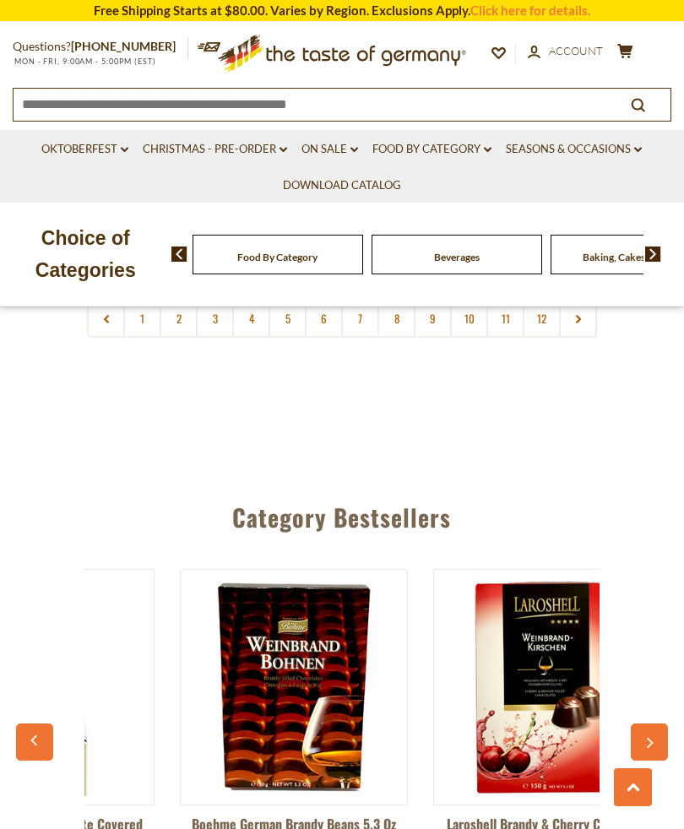
scroll to position [0, 3033]
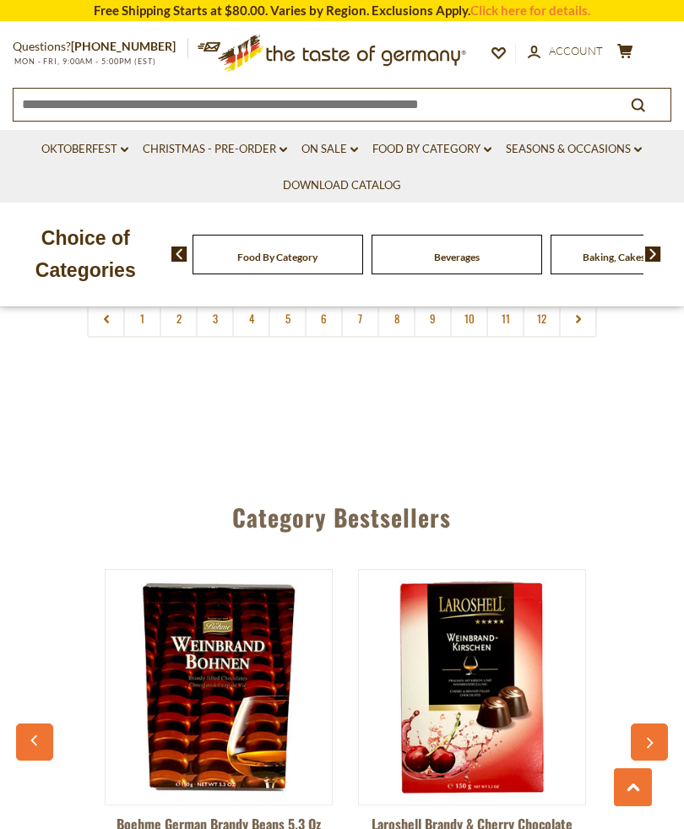
click at [642, 724] on button "button" at bounding box center [649, 742] width 37 height 37
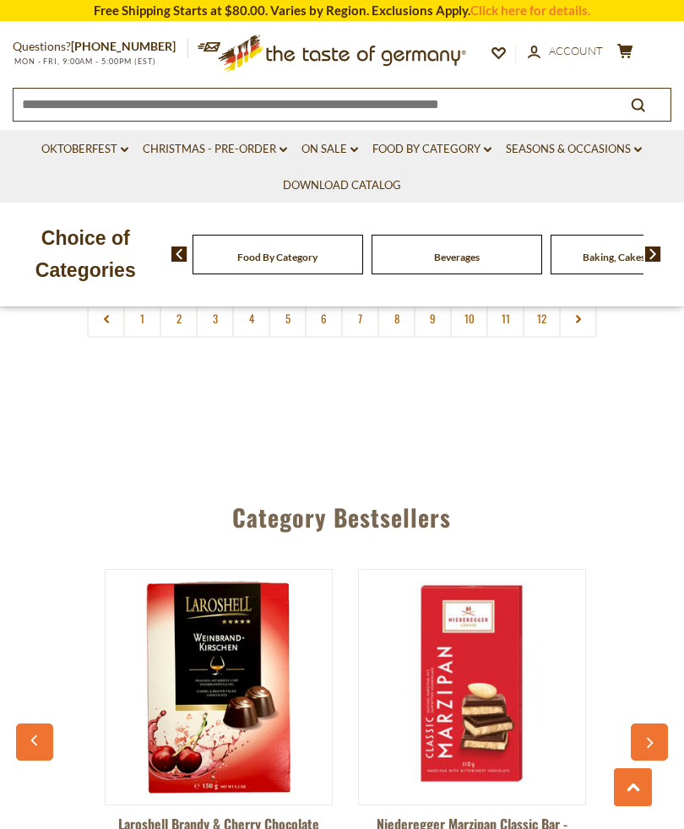
click at [643, 724] on button "button" at bounding box center [649, 742] width 37 height 37
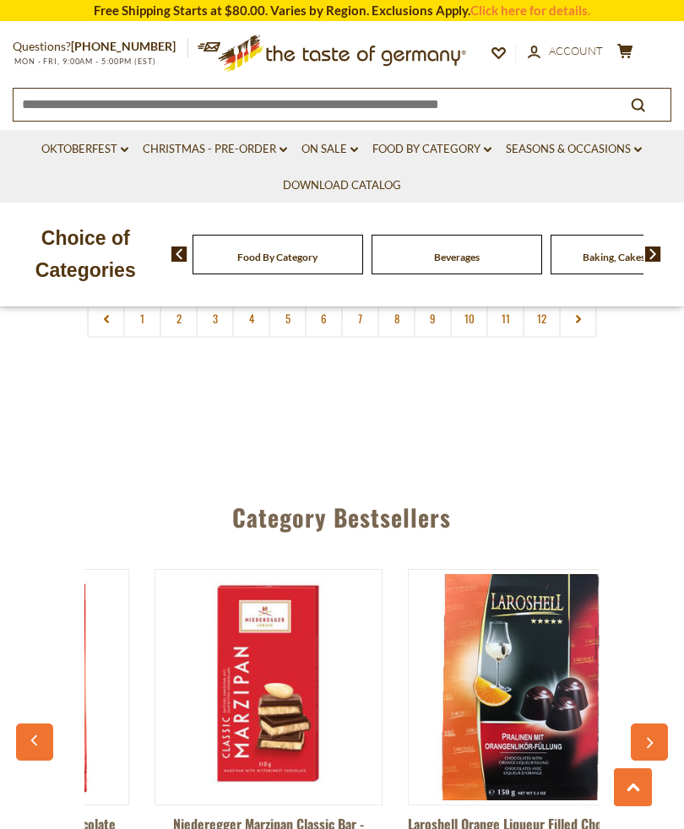
scroll to position [0, 3540]
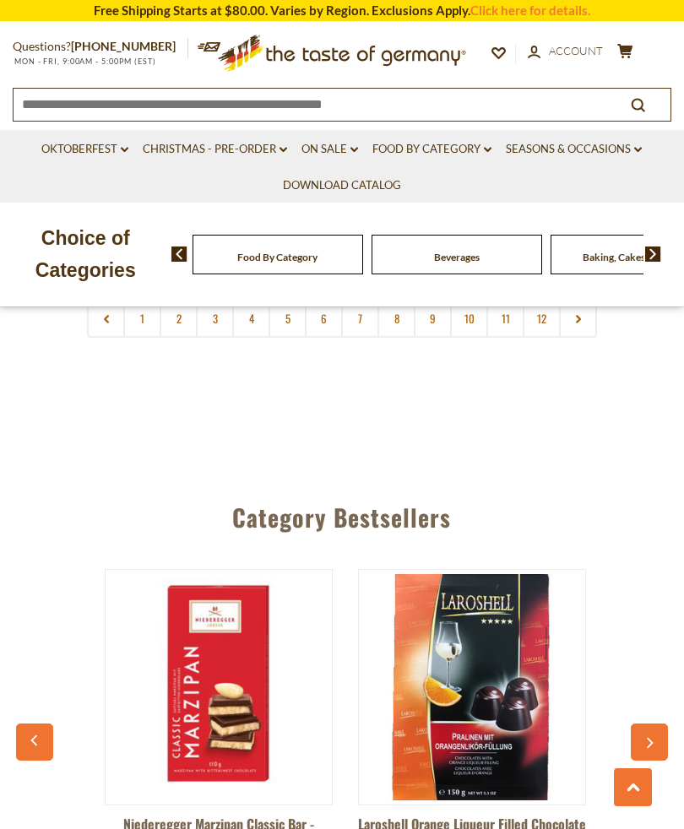
click at [645, 737] on icon "button" at bounding box center [649, 743] width 11 height 12
click at [651, 737] on icon "button" at bounding box center [649, 743] width 11 height 12
click at [644, 737] on icon "button" at bounding box center [649, 743] width 11 height 12
click at [631, 45] on icon at bounding box center [624, 51] width 15 height 14
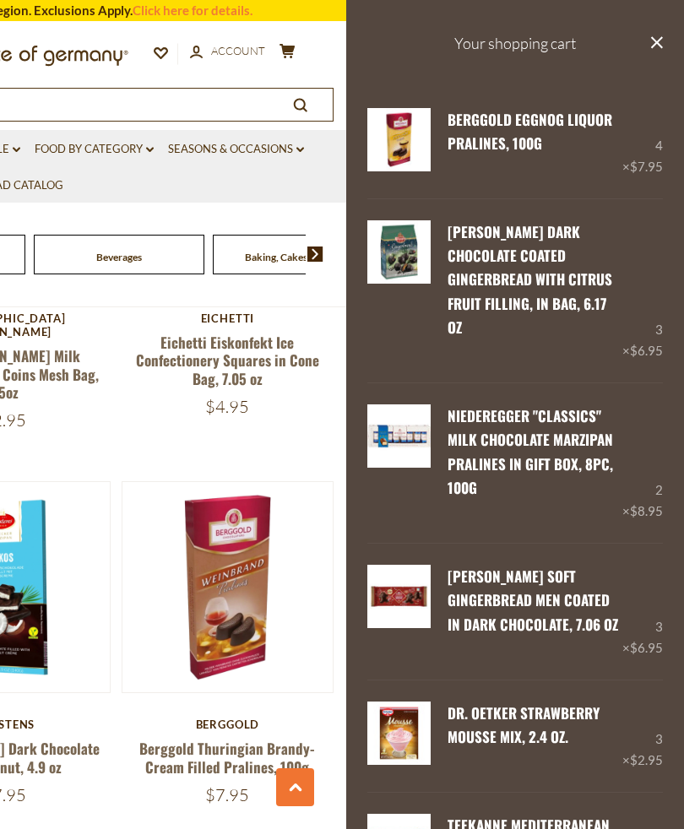
scroll to position [4485, 0]
click at [286, 61] on button "cart $277.8" at bounding box center [287, 53] width 21 height 21
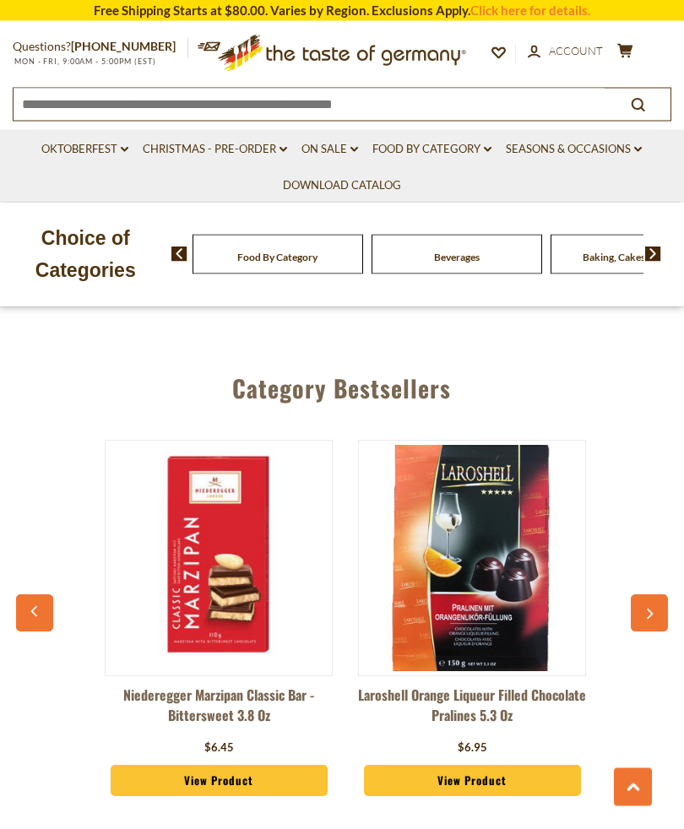
scroll to position [5232, 0]
